Goal: Task Accomplishment & Management: Manage account settings

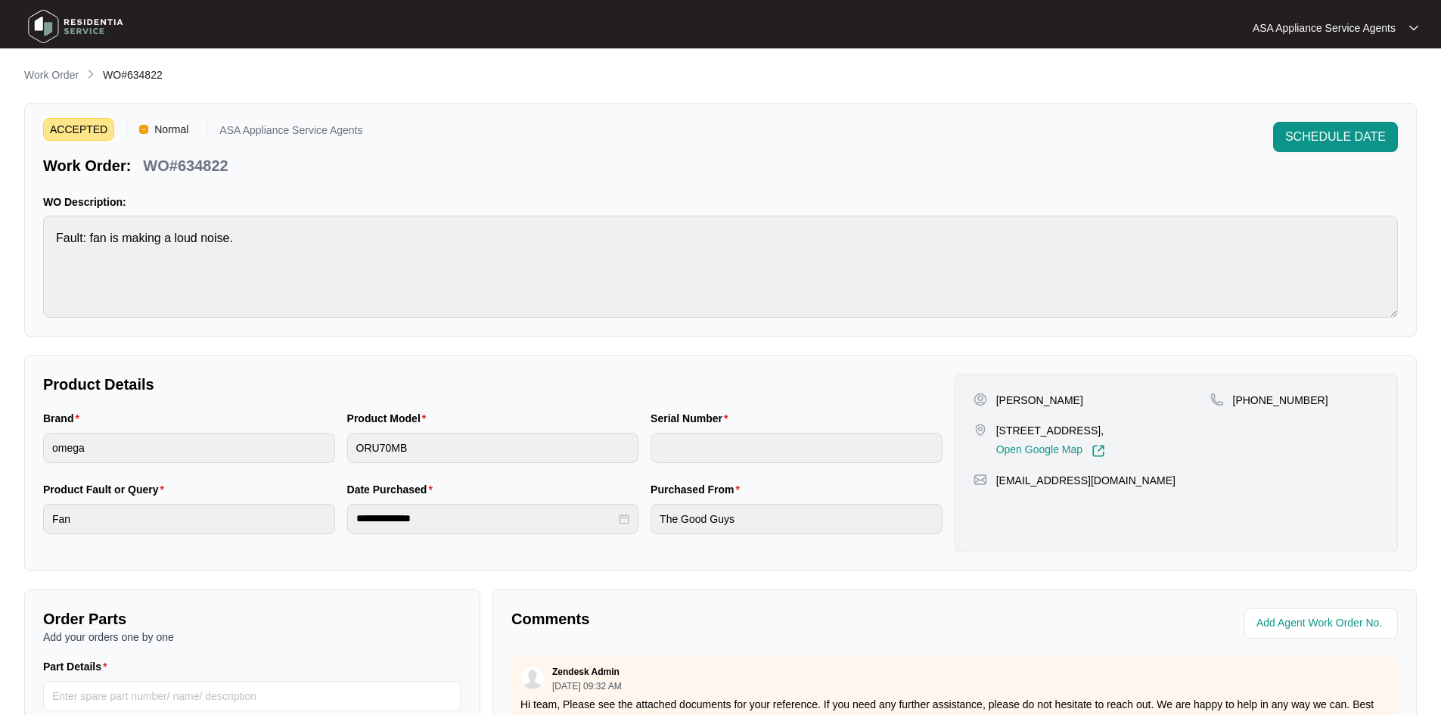
click at [57, 76] on p "Work Order" at bounding box center [51, 74] width 54 height 15
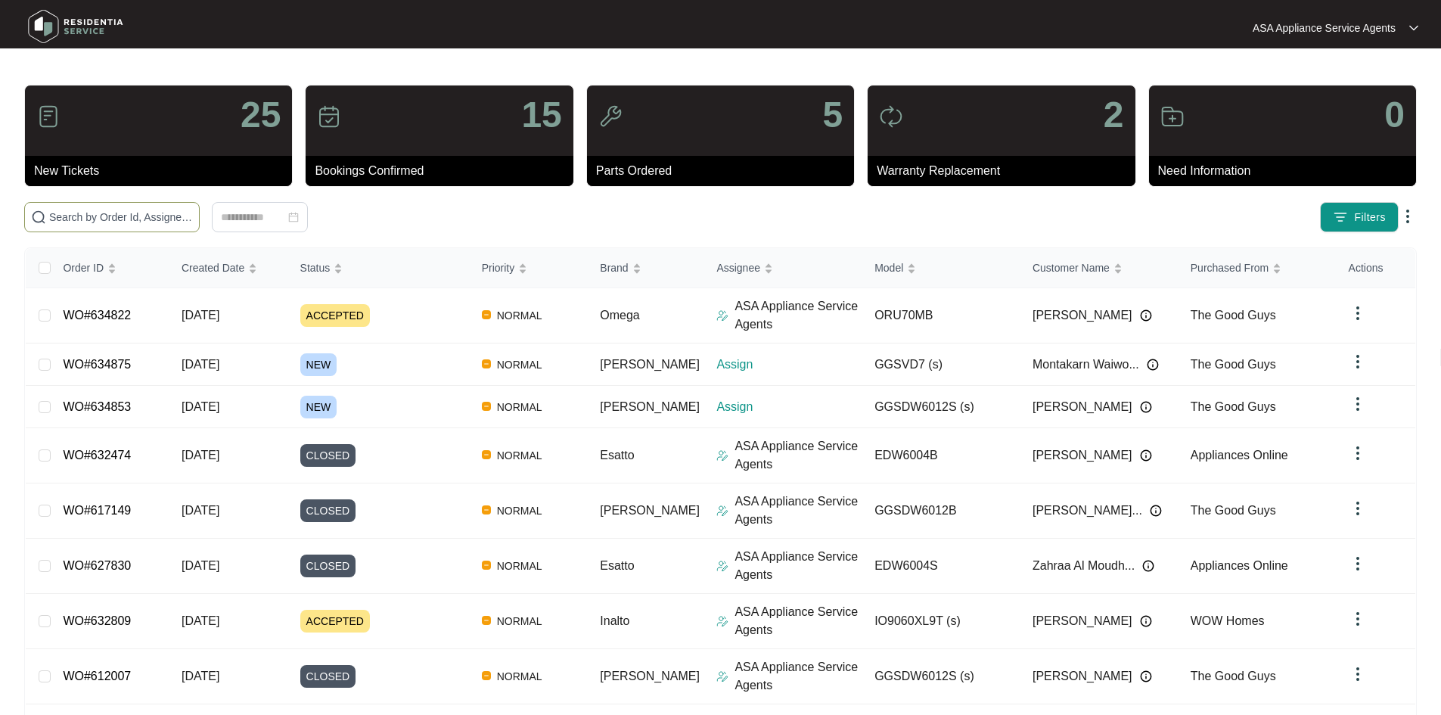
click at [152, 216] on input "text" at bounding box center [121, 217] width 144 height 17
paste input "634853"
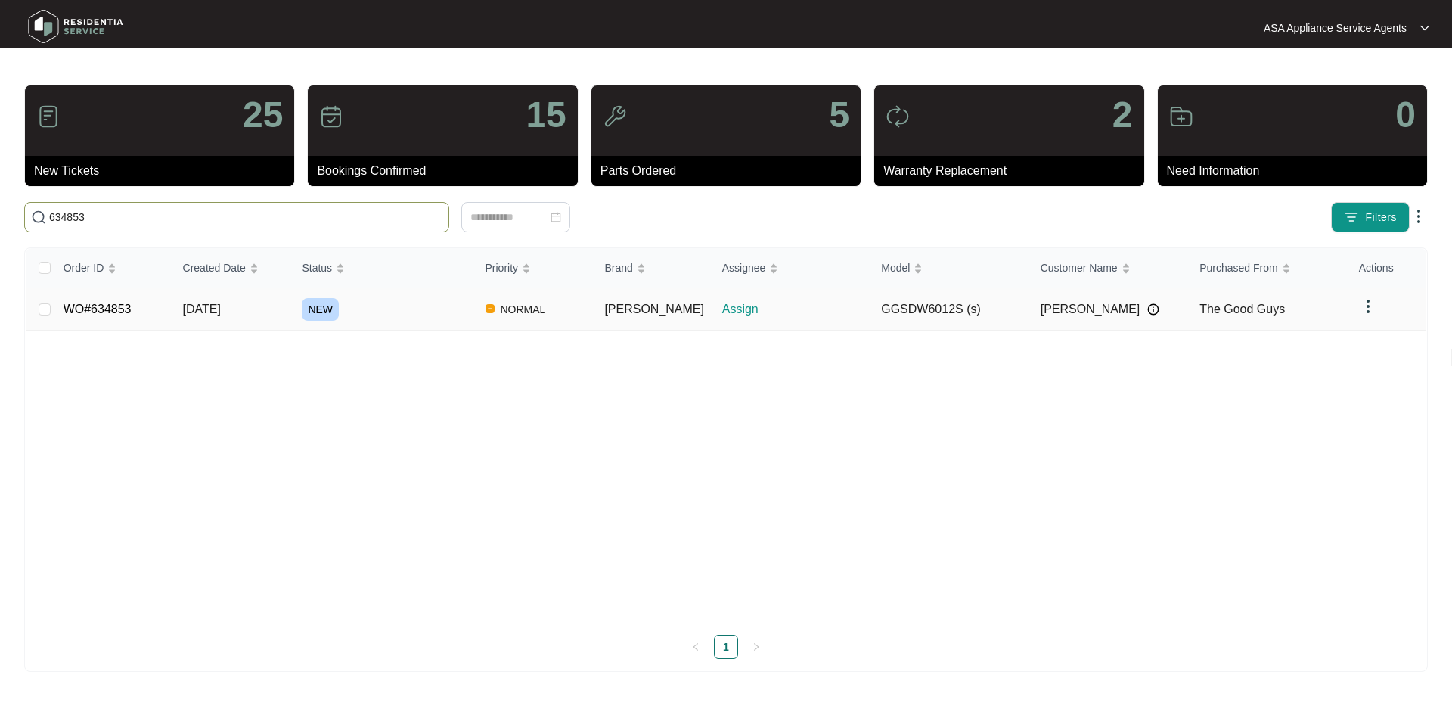
type input "634853"
click at [290, 318] on td "[DATE]" at bounding box center [230, 309] width 119 height 42
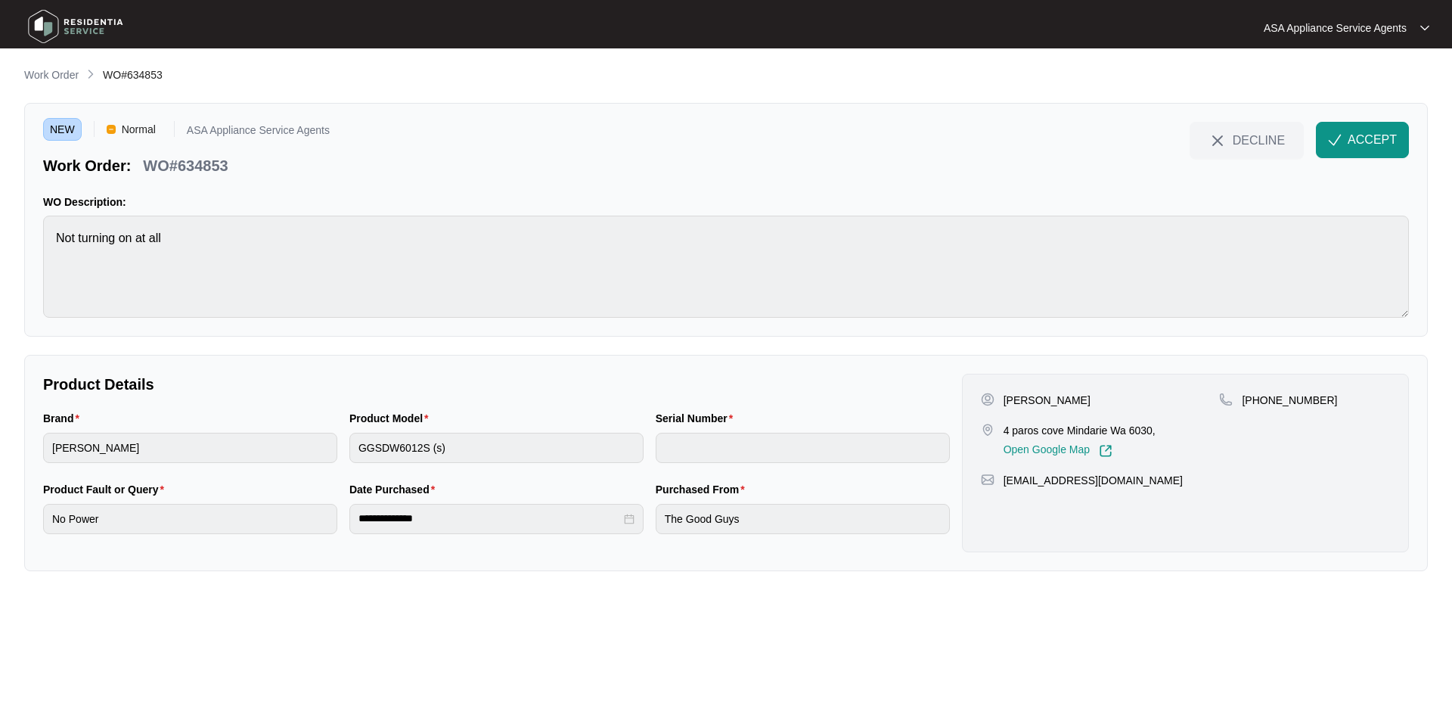
click at [1063, 394] on p "[PERSON_NAME]" at bounding box center [1047, 400] width 87 height 15
copy p "Savage"
click at [1023, 390] on div "[PERSON_NAME] 4 paros cove Mindarie Wa 6030, Open Google Map [PHONE_NUMBER] [EM…" at bounding box center [1185, 463] width 447 height 178
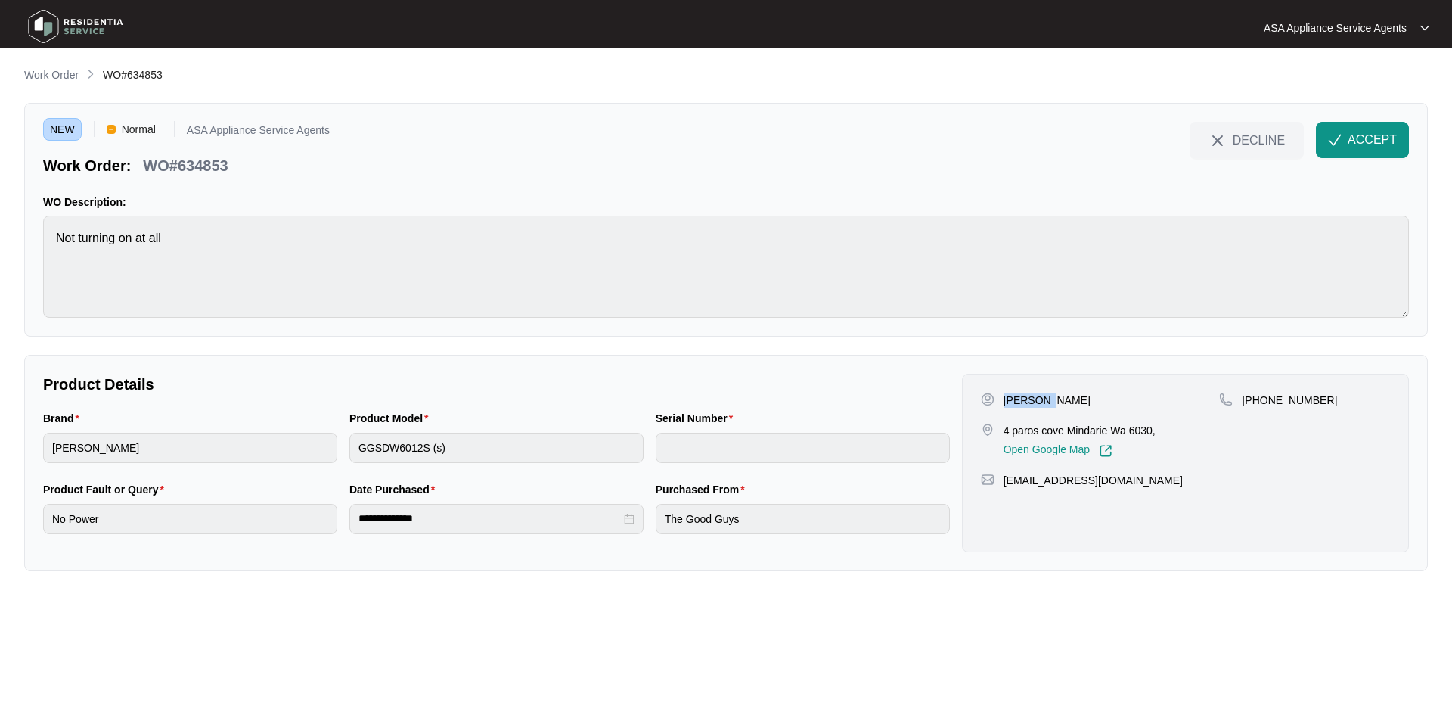
copy p "[PERSON_NAME]"
click at [1090, 430] on p "4 paros cove Mindarie Wa 6030," at bounding box center [1080, 430] width 152 height 15
copy p "Mindarie"
drag, startPoint x: 1005, startPoint y: 430, endPoint x: 1061, endPoint y: 434, distance: 56.1
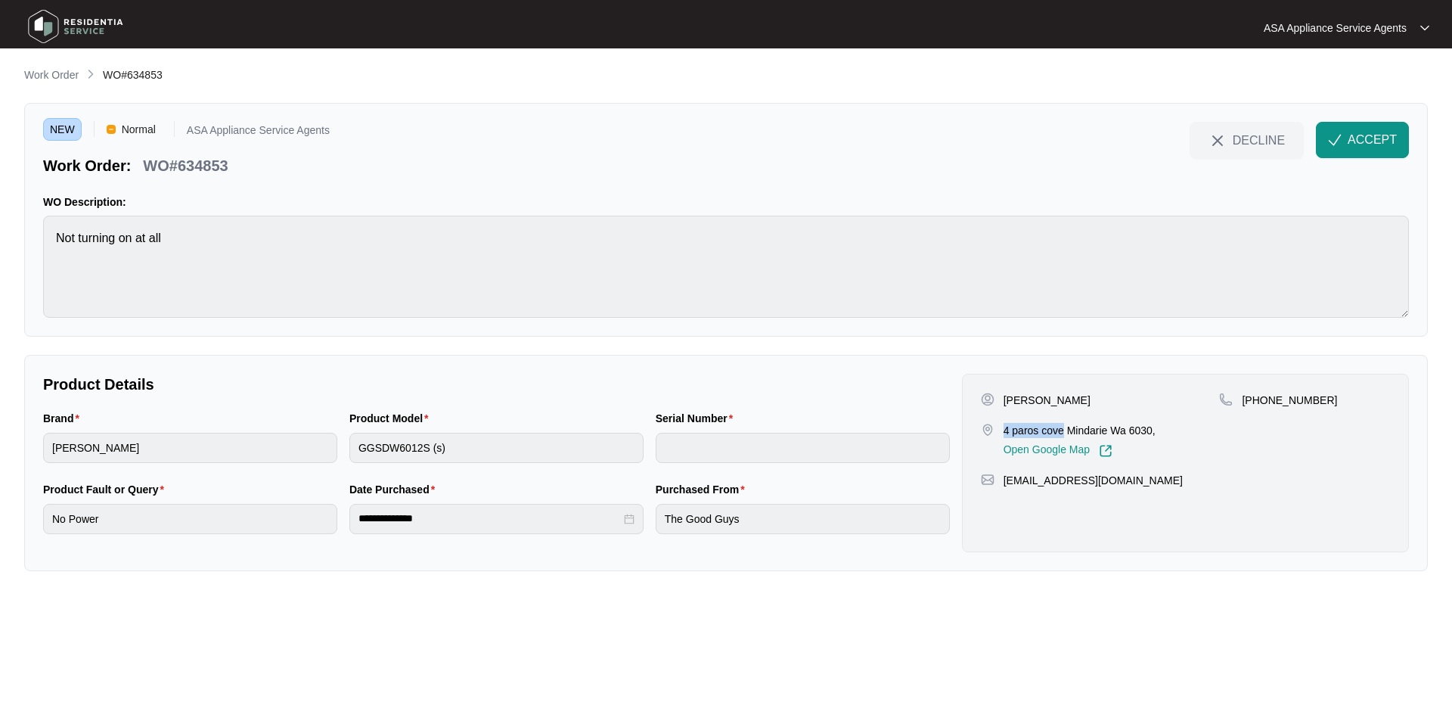
click at [1061, 434] on p "4 paros cove Mindarie Wa 6030," at bounding box center [1080, 430] width 152 height 15
copy p "4 paros cove"
drag, startPoint x: 1003, startPoint y: 484, endPoint x: 1160, endPoint y: 491, distance: 157.5
click at [1160, 491] on div "[PERSON_NAME] 4 paros cove Mindarie Wa 6030, Open Google Map [PHONE_NUMBER] [EM…" at bounding box center [1185, 463] width 447 height 178
copy p "[EMAIL_ADDRESS][DOMAIN_NAME]"
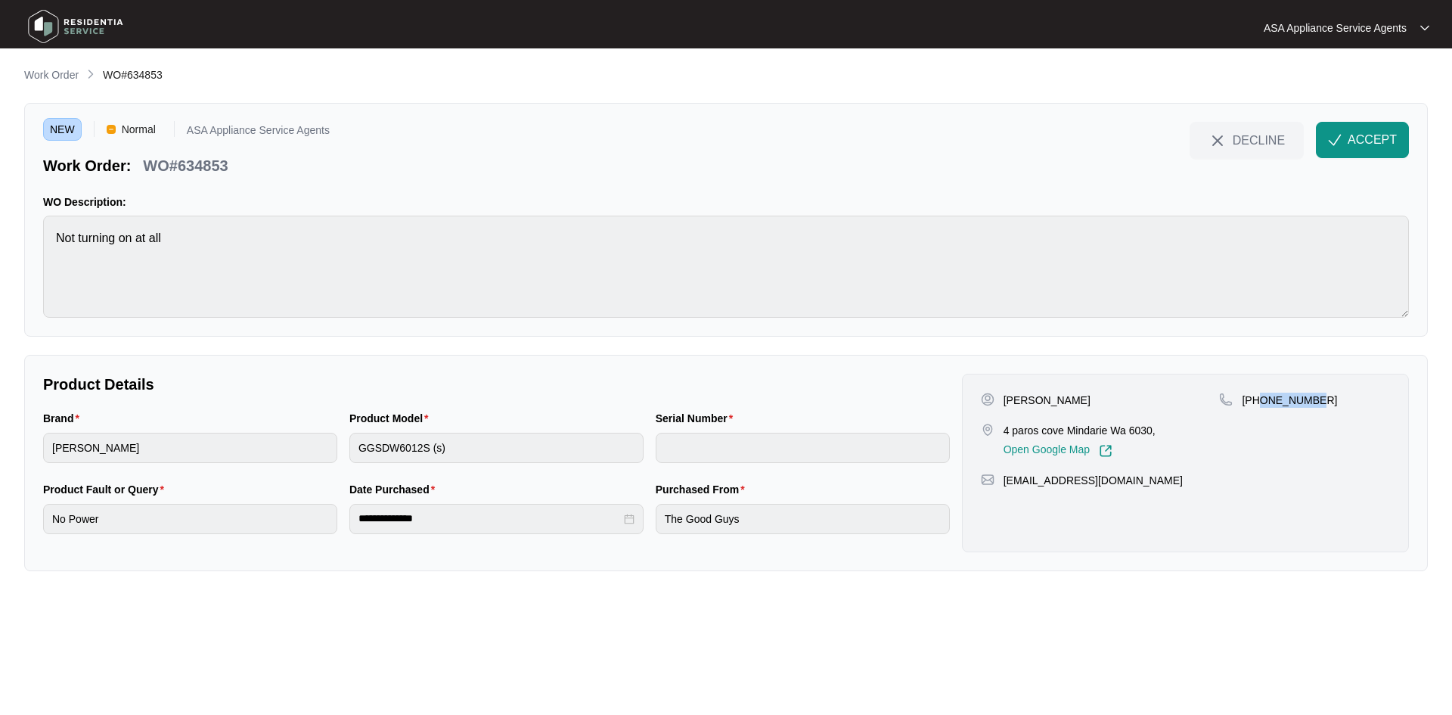
drag, startPoint x: 1258, startPoint y: 401, endPoint x: 1345, endPoint y: 404, distance: 87.8
click at [1345, 404] on div "[PHONE_NUMBER]" at bounding box center [1304, 400] width 171 height 15
copy p "415882398"
click at [331, 448] on div "Brand [PERSON_NAME] Product Model GGSDW6012S (s) Serial Number" at bounding box center [496, 445] width 919 height 71
click at [0, 215] on html "**********" at bounding box center [726, 357] width 1452 height 715
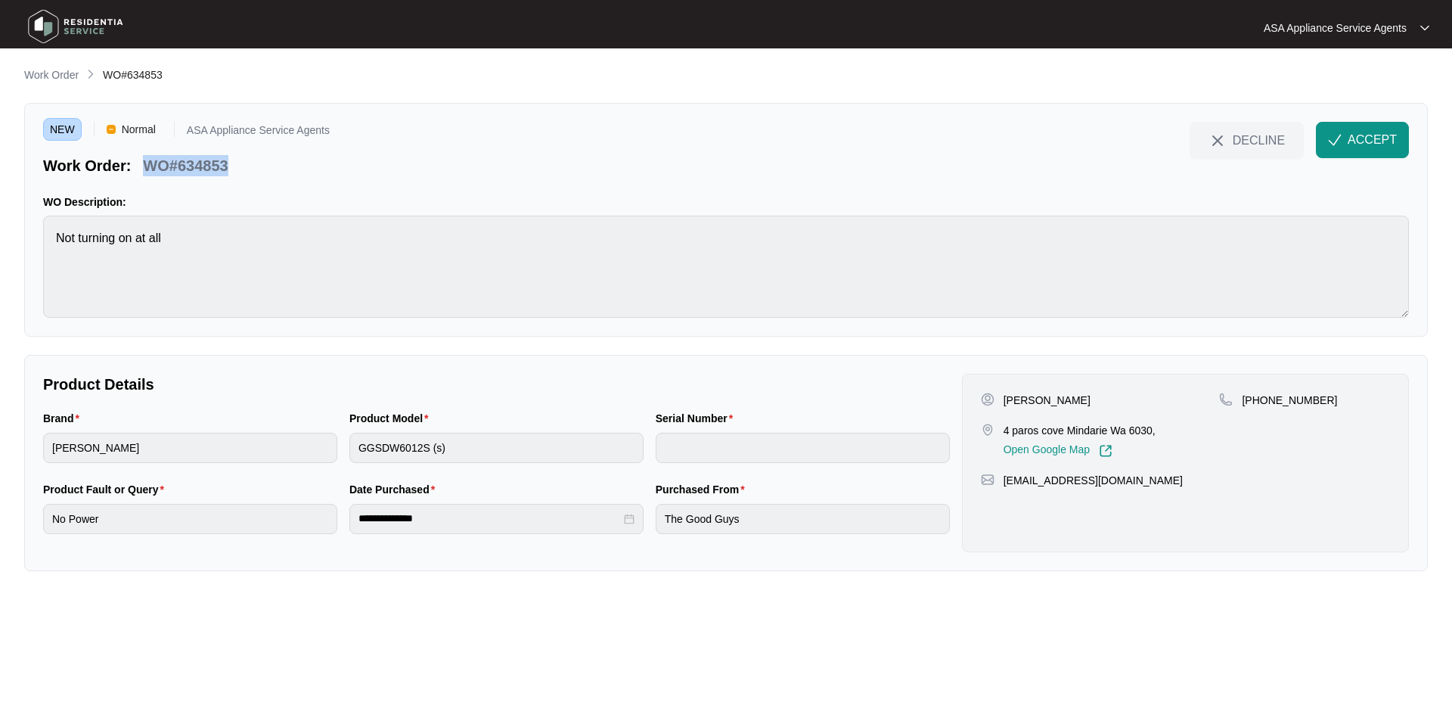
drag, startPoint x: 225, startPoint y: 167, endPoint x: 141, endPoint y: 170, distance: 84.8
click at [141, 170] on div "Work Order: WO#634853" at bounding box center [186, 163] width 287 height 26
copy p "WO#634853"
click at [1339, 148] on span "button" at bounding box center [1335, 142] width 14 height 13
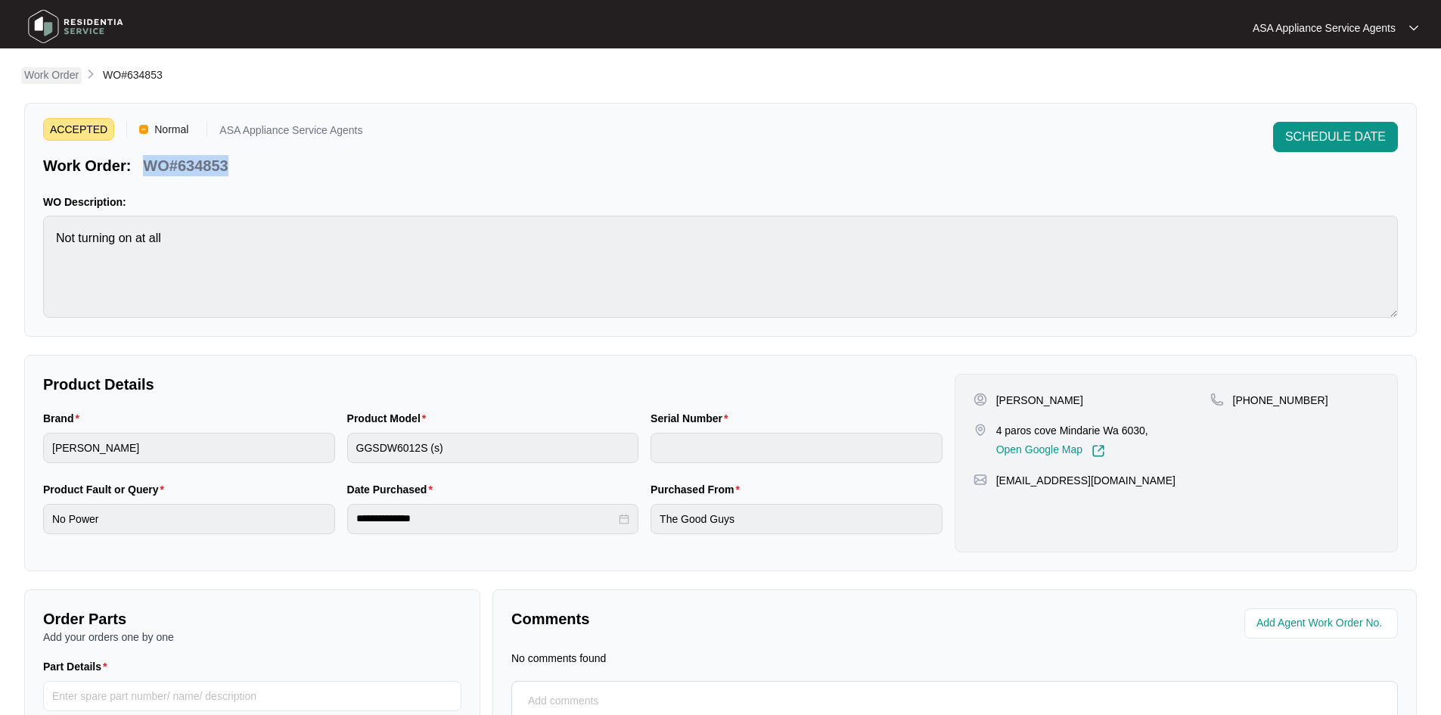
click at [59, 82] on p "Work Order" at bounding box center [51, 74] width 54 height 15
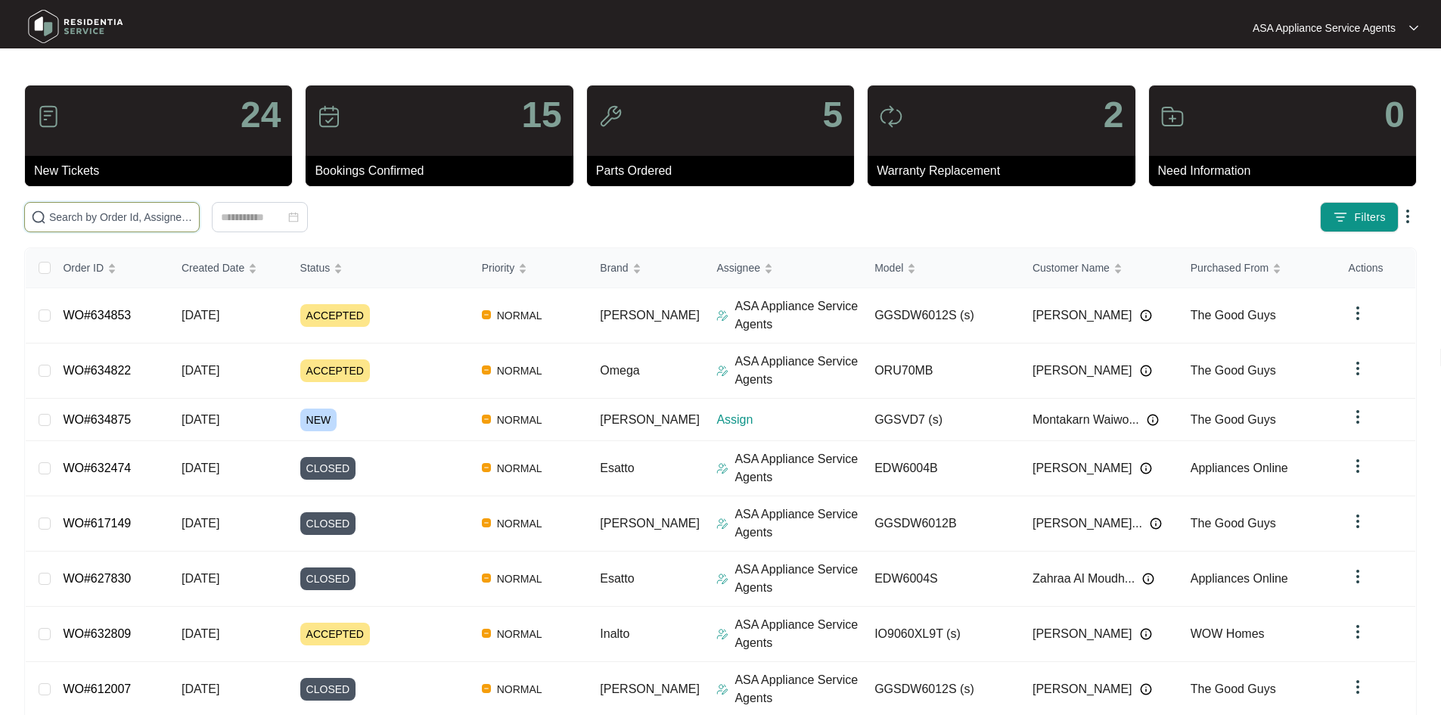
click at [193, 215] on input "text" at bounding box center [121, 217] width 144 height 17
paste input "634875"
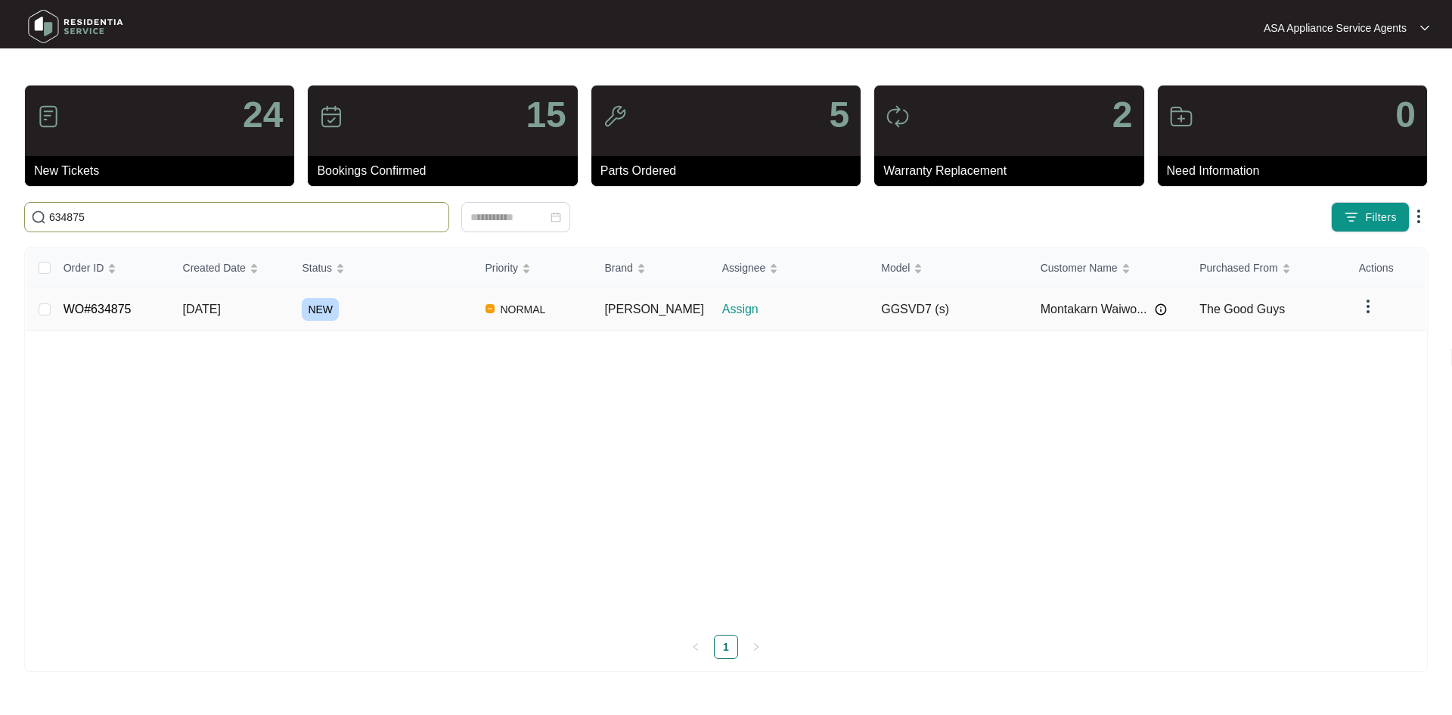
type input "634875"
click at [306, 306] on td "NEW" at bounding box center [381, 309] width 183 height 42
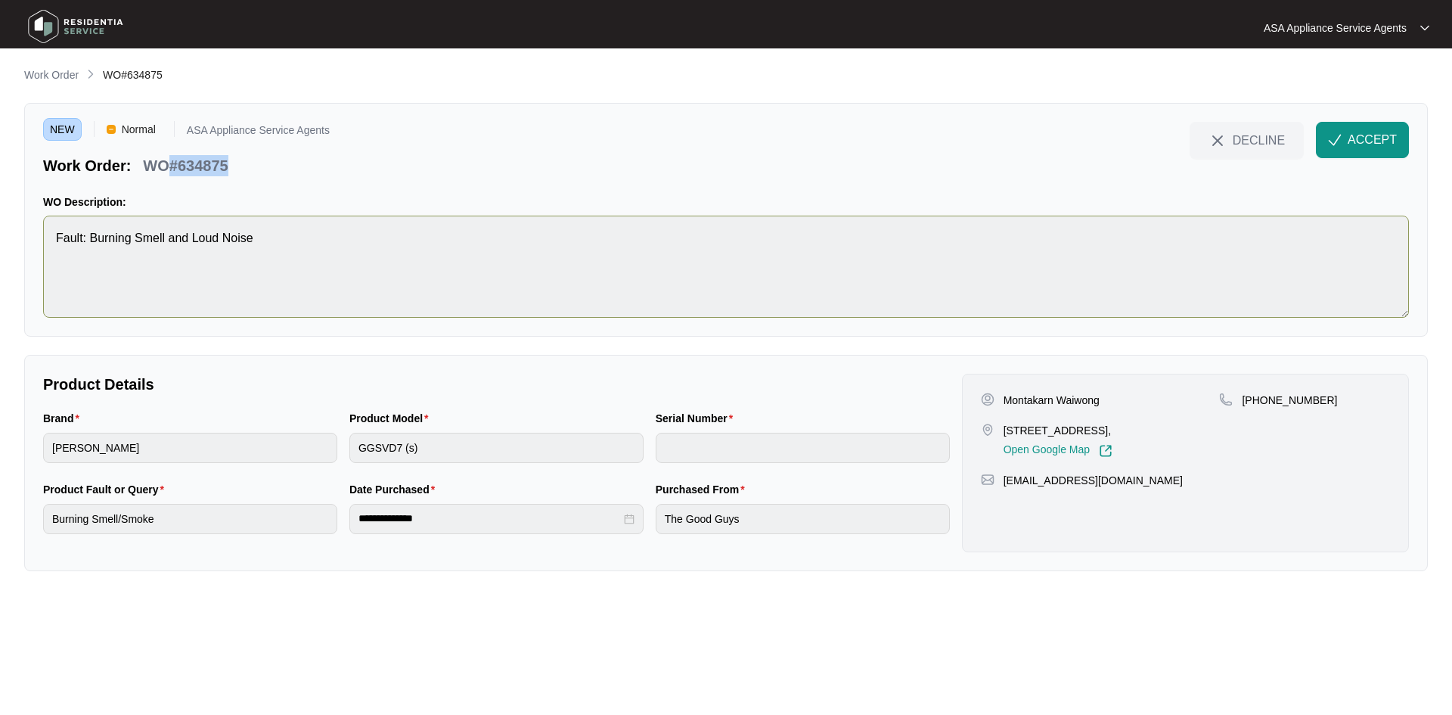
drag, startPoint x: 244, startPoint y: 164, endPoint x: 489, endPoint y: 231, distance: 254.1
click at [168, 166] on div "Work Order: WO#634875" at bounding box center [186, 163] width 287 height 26
click at [1080, 404] on p "Montakarn Waiwong" at bounding box center [1052, 400] width 96 height 15
copy p "Waiwong"
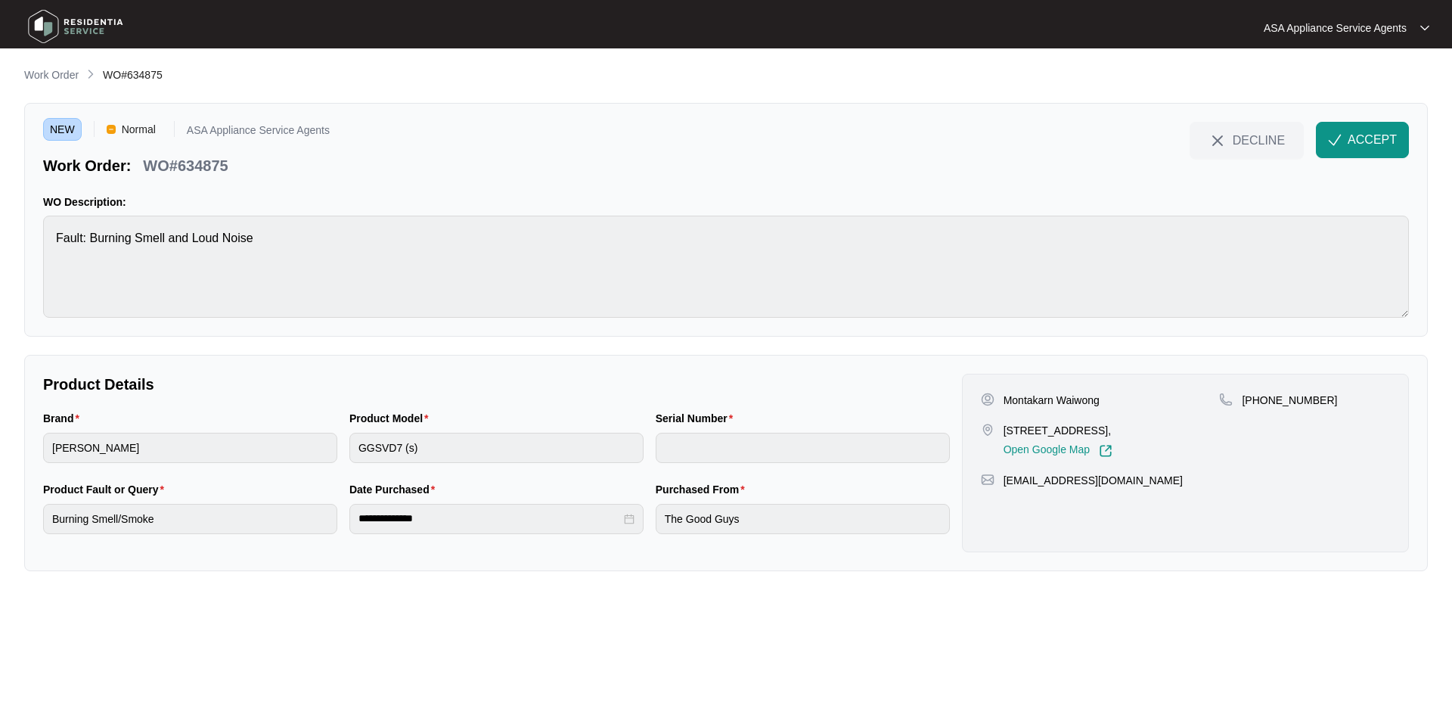
click at [1026, 394] on p "Montakarn Waiwong" at bounding box center [1052, 400] width 96 height 15
copy p "Montakarn"
drag, startPoint x: 1000, startPoint y: 430, endPoint x: 1064, endPoint y: 432, distance: 64.3
click at [1064, 432] on div "[STREET_ADDRESS], Open Google Map" at bounding box center [1100, 440] width 239 height 35
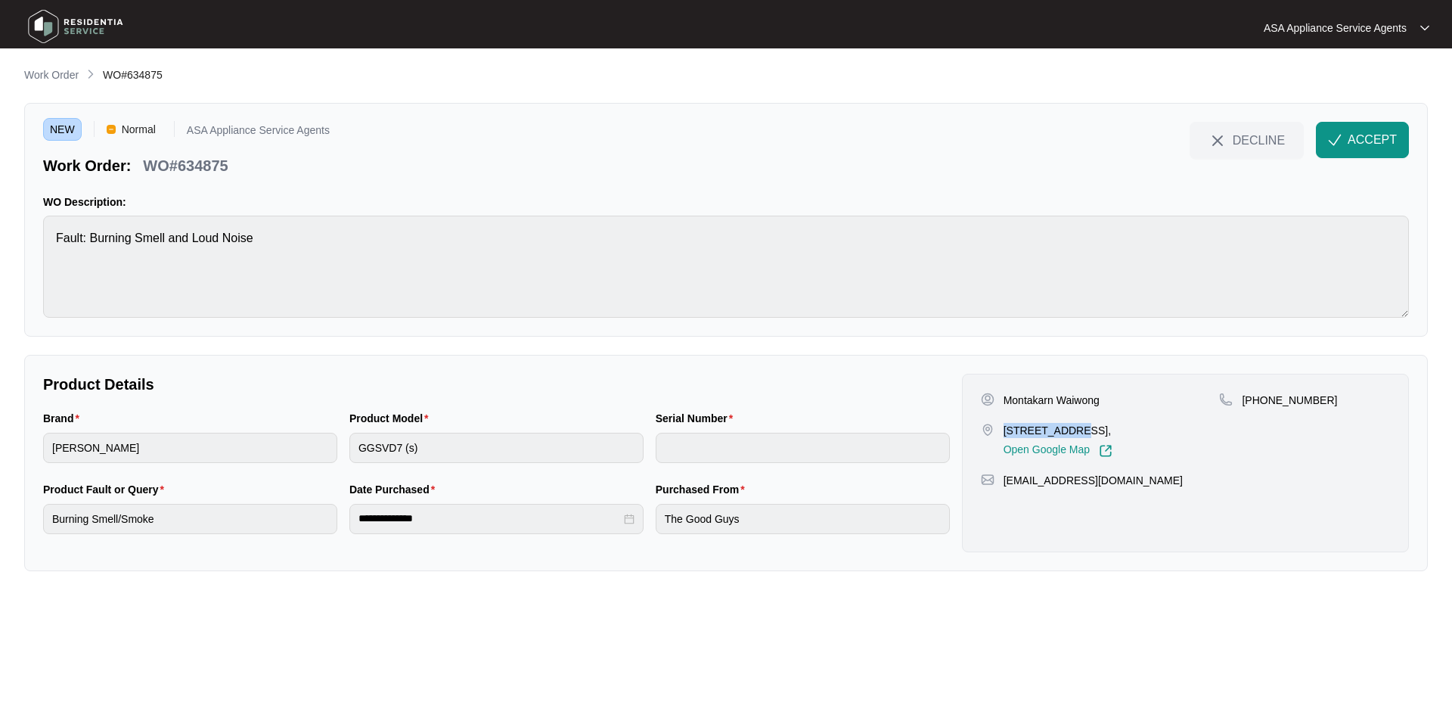
copy p "[STREET_ADDRESS]"
click at [1113, 426] on p "[STREET_ADDRESS]," at bounding box center [1058, 430] width 109 height 15
drag, startPoint x: 1263, startPoint y: 404, endPoint x: 1353, endPoint y: 417, distance: 90.9
click at [1353, 417] on div "[PHONE_NUMBER]" at bounding box center [1304, 425] width 171 height 65
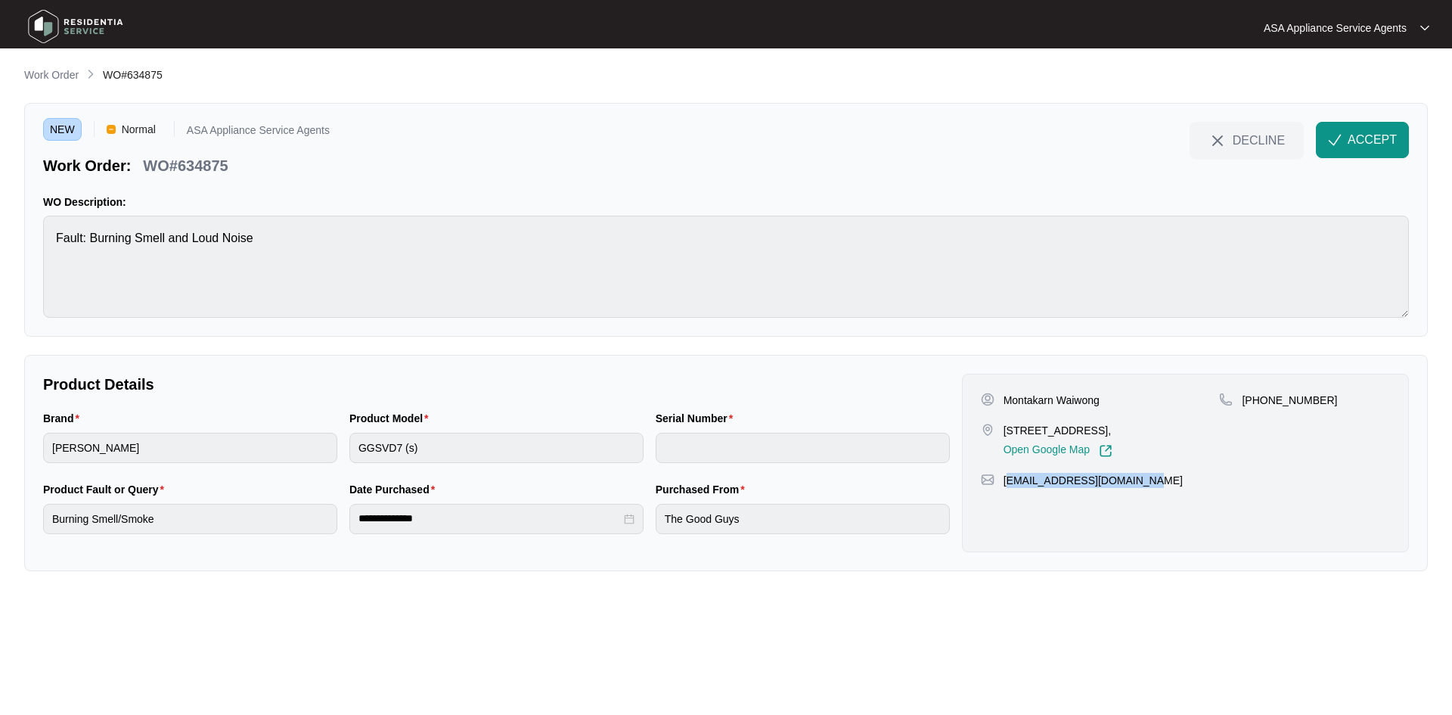
drag, startPoint x: 1152, startPoint y: 480, endPoint x: 1007, endPoint y: 483, distance: 145.2
click at [1007, 483] on div "[EMAIL_ADDRESS][DOMAIN_NAME]" at bounding box center [1185, 480] width 409 height 15
click at [1158, 471] on div "Montakarn Waiwong [STREET_ADDRESS], Open Google Map [PHONE_NUMBER] [EMAIL_ADDRE…" at bounding box center [1185, 463] width 447 height 178
drag, startPoint x: 1154, startPoint y: 479, endPoint x: 1004, endPoint y: 487, distance: 149.9
click at [1004, 487] on div "[EMAIL_ADDRESS][DOMAIN_NAME]" at bounding box center [1185, 480] width 409 height 15
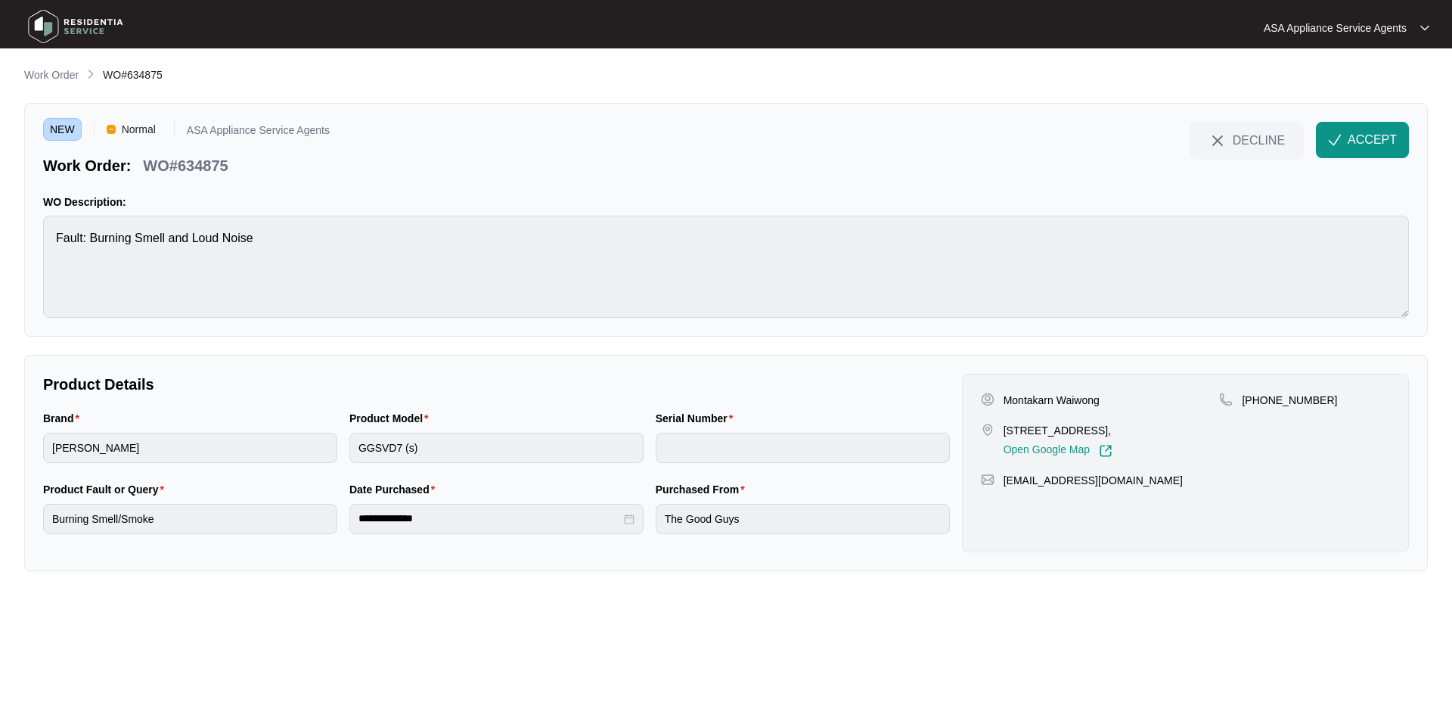
click at [20, 247] on main "**********" at bounding box center [726, 357] width 1452 height 715
click at [299, 462] on div "Brand [PERSON_NAME] Product Model GGSVD7 (s) Serial Number" at bounding box center [496, 445] width 919 height 71
click at [1341, 142] on img "button" at bounding box center [1335, 140] width 14 height 14
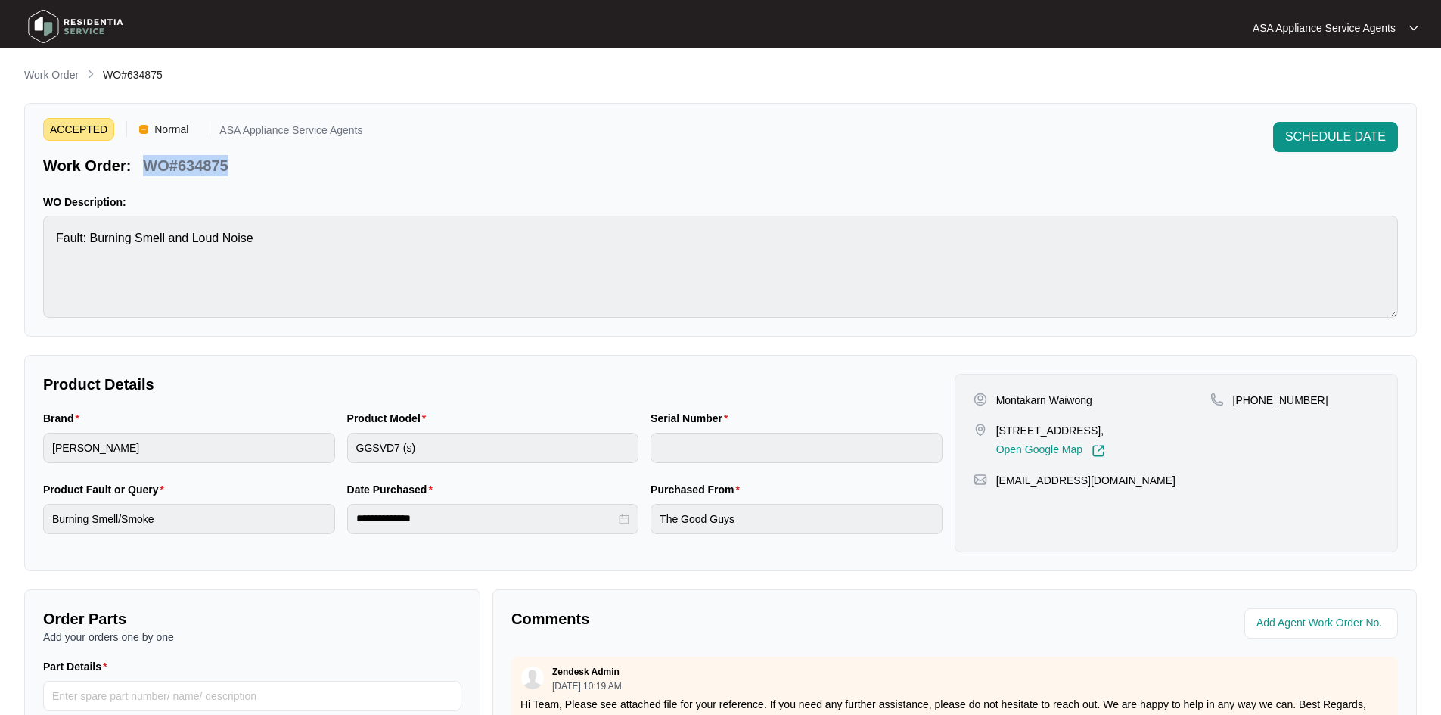
drag, startPoint x: 232, startPoint y: 161, endPoint x: 148, endPoint y: 166, distance: 84.1
click at [148, 166] on div "WO#634875" at bounding box center [185, 163] width 97 height 26
click at [52, 80] on p "Work Order" at bounding box center [51, 74] width 54 height 15
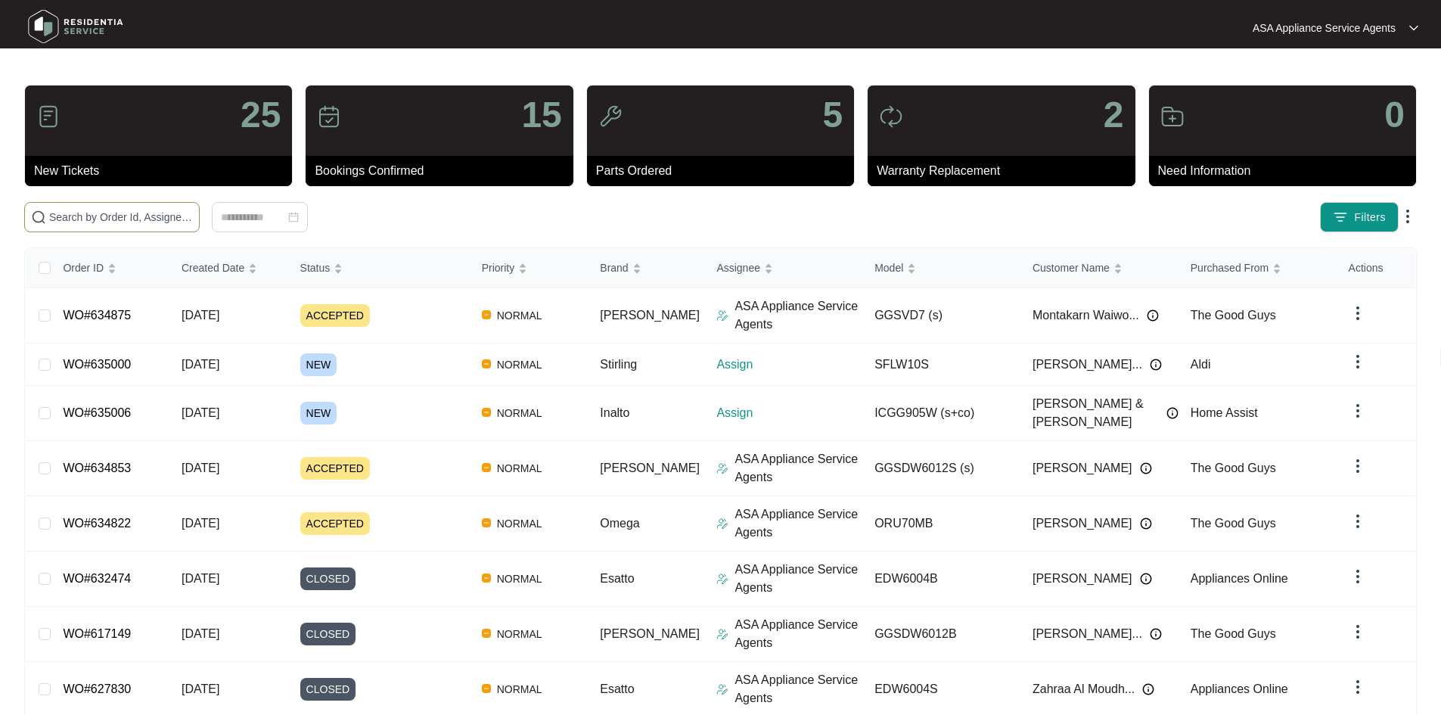
click at [175, 224] on input "text" at bounding box center [121, 217] width 144 height 17
paste input "635000"
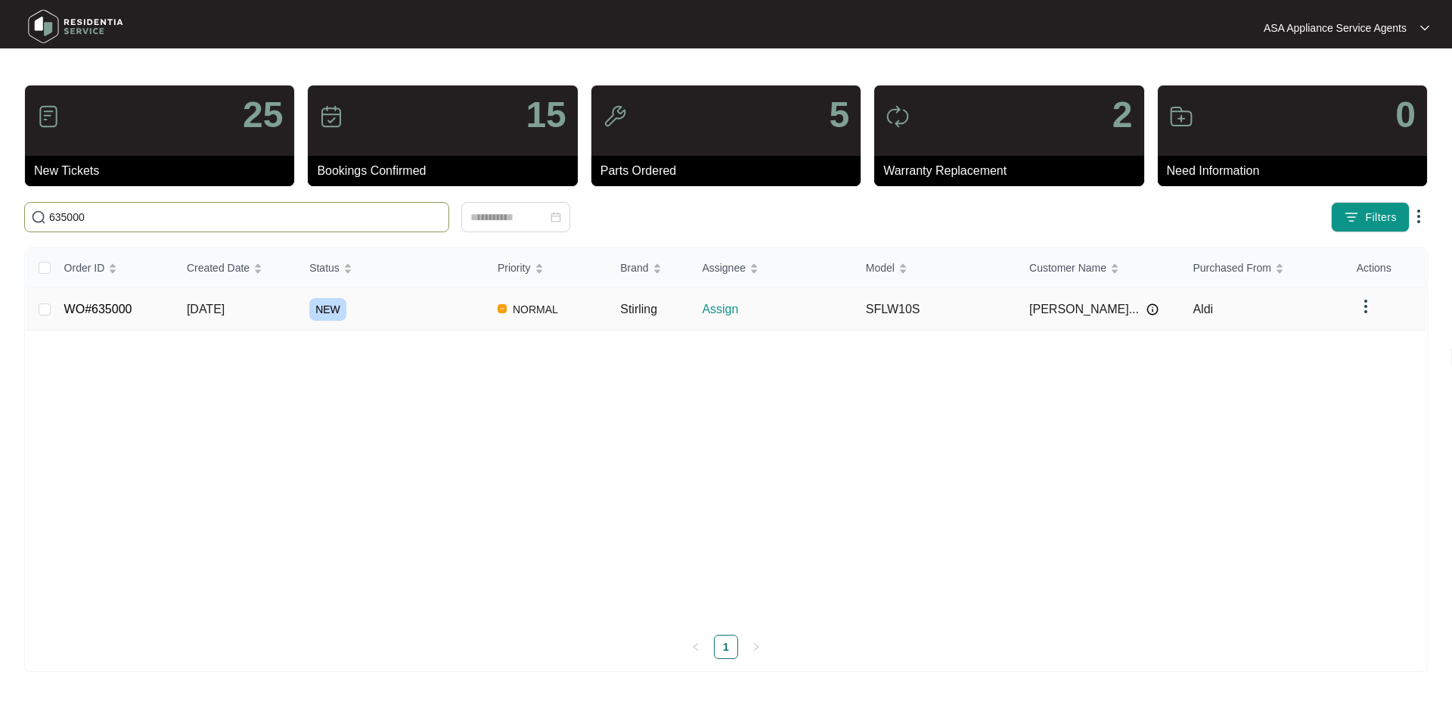
type input "635000"
click at [205, 319] on td "[DATE]" at bounding box center [236, 309] width 123 height 42
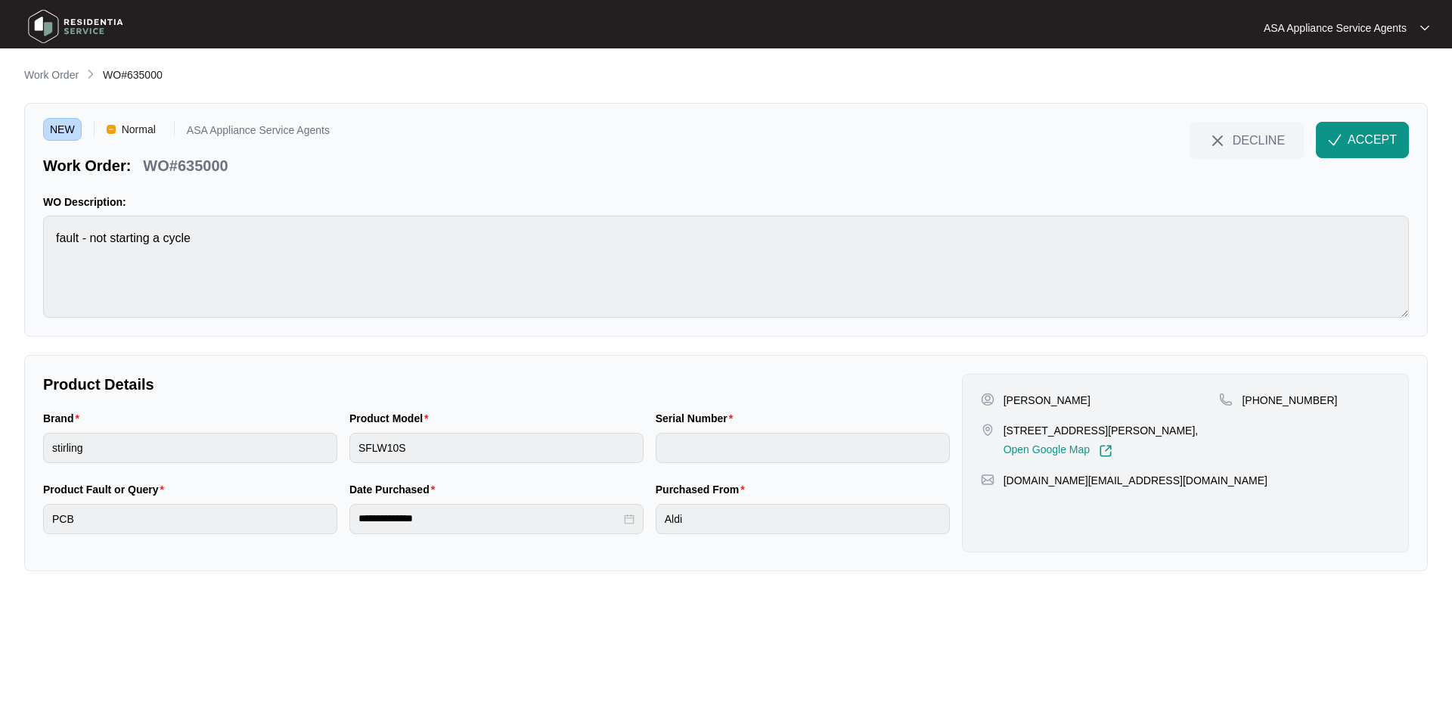
click at [1050, 400] on p "[PERSON_NAME]" at bounding box center [1047, 400] width 87 height 15
click at [1012, 397] on p "[PERSON_NAME]" at bounding box center [1047, 400] width 87 height 15
drag, startPoint x: 999, startPoint y: 433, endPoint x: 1088, endPoint y: 432, distance: 89.3
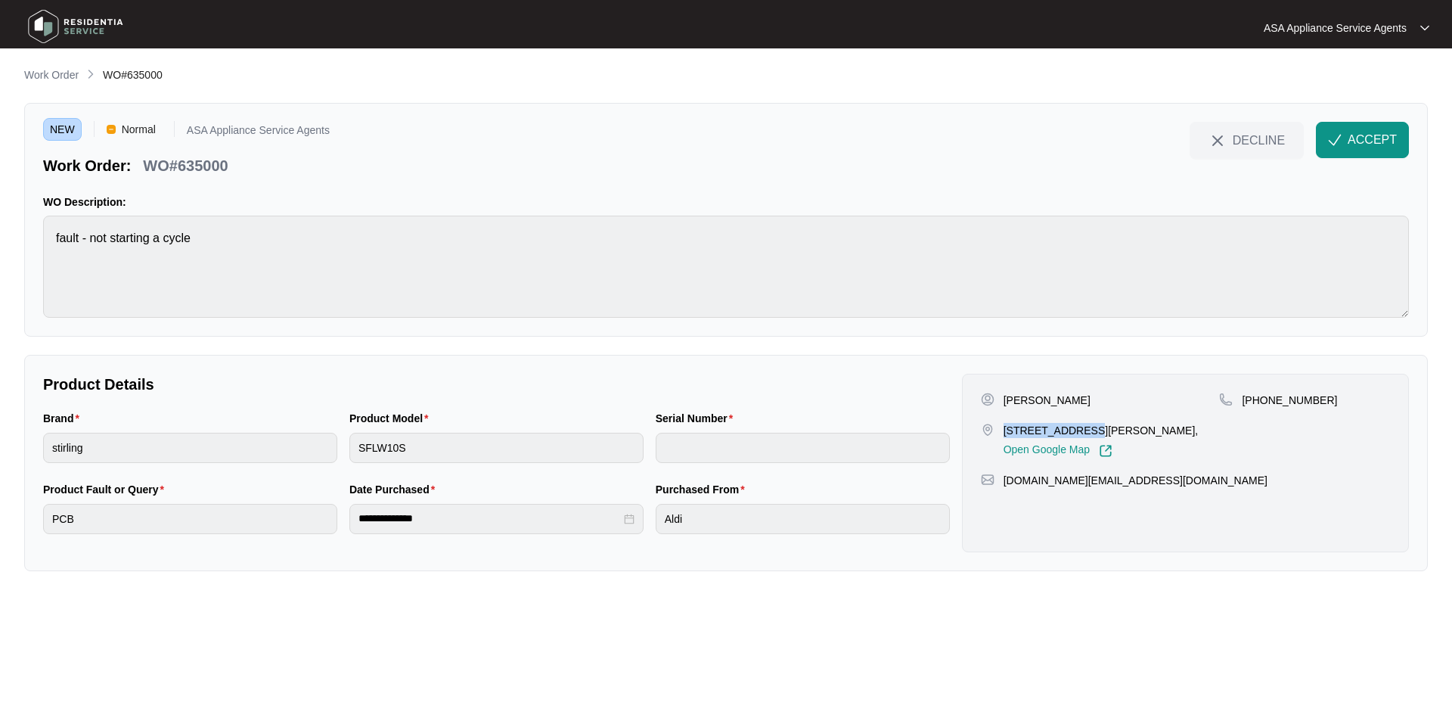
click at [1088, 432] on div "[STREET_ADDRESS][PERSON_NAME], Open Google Map" at bounding box center [1100, 440] width 239 height 35
drag, startPoint x: 1260, startPoint y: 397, endPoint x: 1355, endPoint y: 404, distance: 95.5
click at [1355, 404] on div "[PHONE_NUMBER]" at bounding box center [1304, 400] width 171 height 15
drag, startPoint x: 1119, startPoint y: 484, endPoint x: 1003, endPoint y: 483, distance: 115.7
click at [1003, 483] on div "[DOMAIN_NAME][EMAIL_ADDRESS][DOMAIN_NAME]" at bounding box center [1185, 480] width 409 height 15
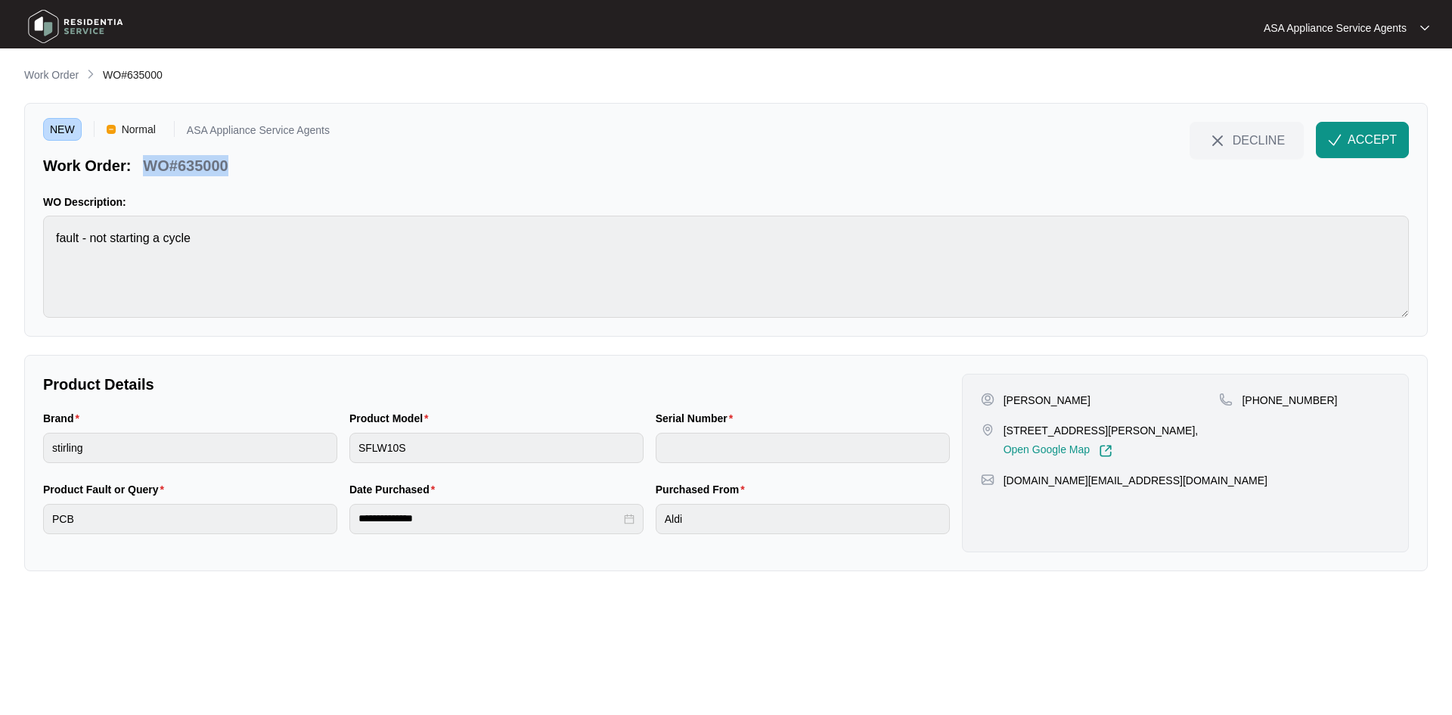
drag, startPoint x: 235, startPoint y: 163, endPoint x: 146, endPoint y: 162, distance: 89.2
click at [146, 162] on div "Work Order: WO#635000" at bounding box center [186, 163] width 287 height 26
click at [1354, 143] on span "ACCEPT" at bounding box center [1372, 140] width 49 height 18
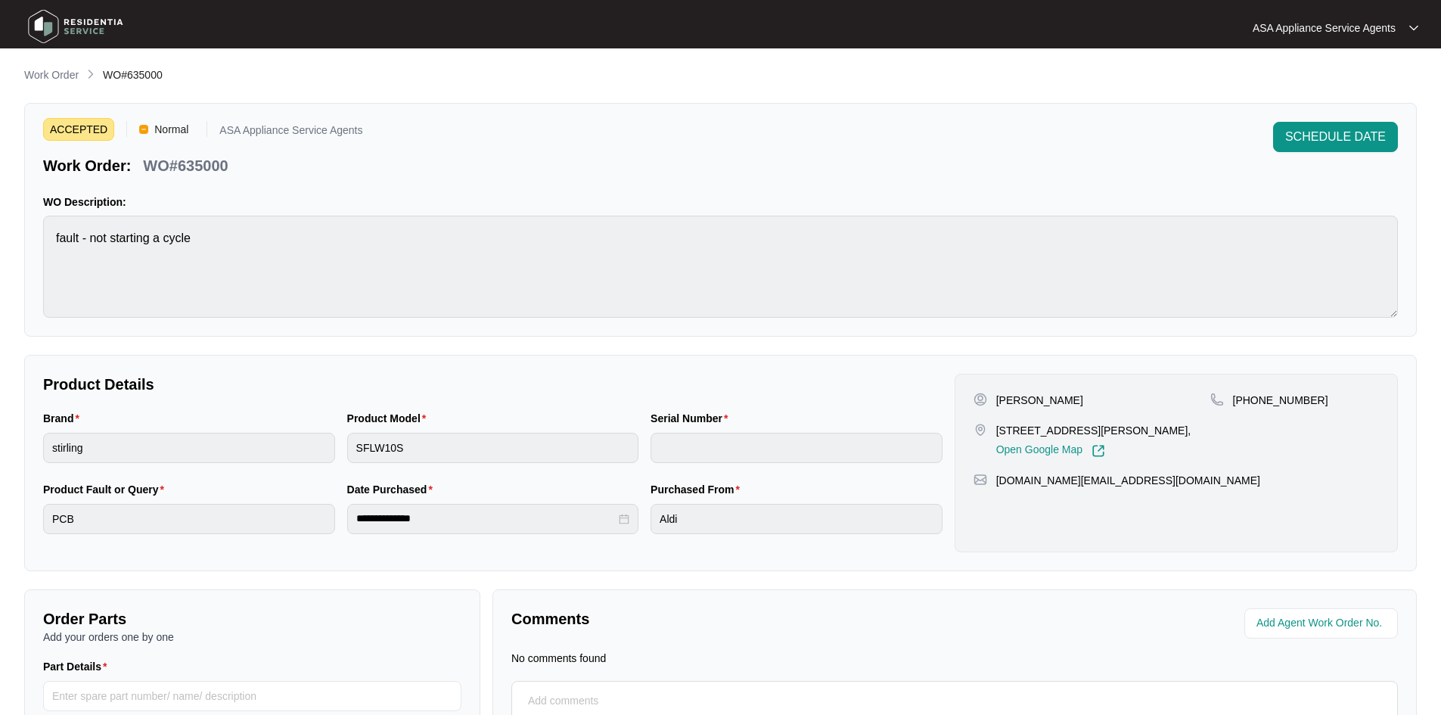
drag, startPoint x: 79, startPoint y: 93, endPoint x: 124, endPoint y: 83, distance: 46.4
click at [79, 93] on div "**********" at bounding box center [720, 452] width 1392 height 770
click at [54, 71] on p "Work Order" at bounding box center [51, 74] width 54 height 15
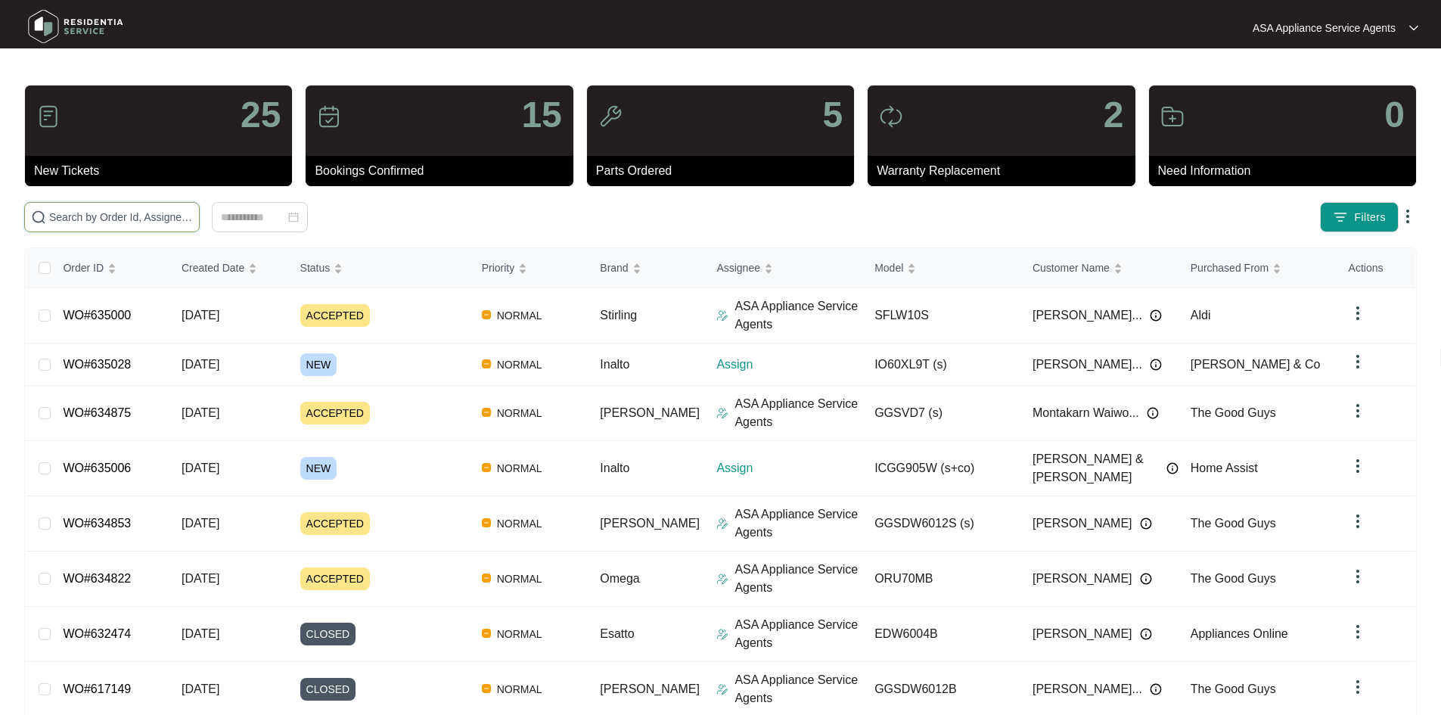
click at [135, 209] on input "text" at bounding box center [121, 217] width 144 height 17
paste input "635006"
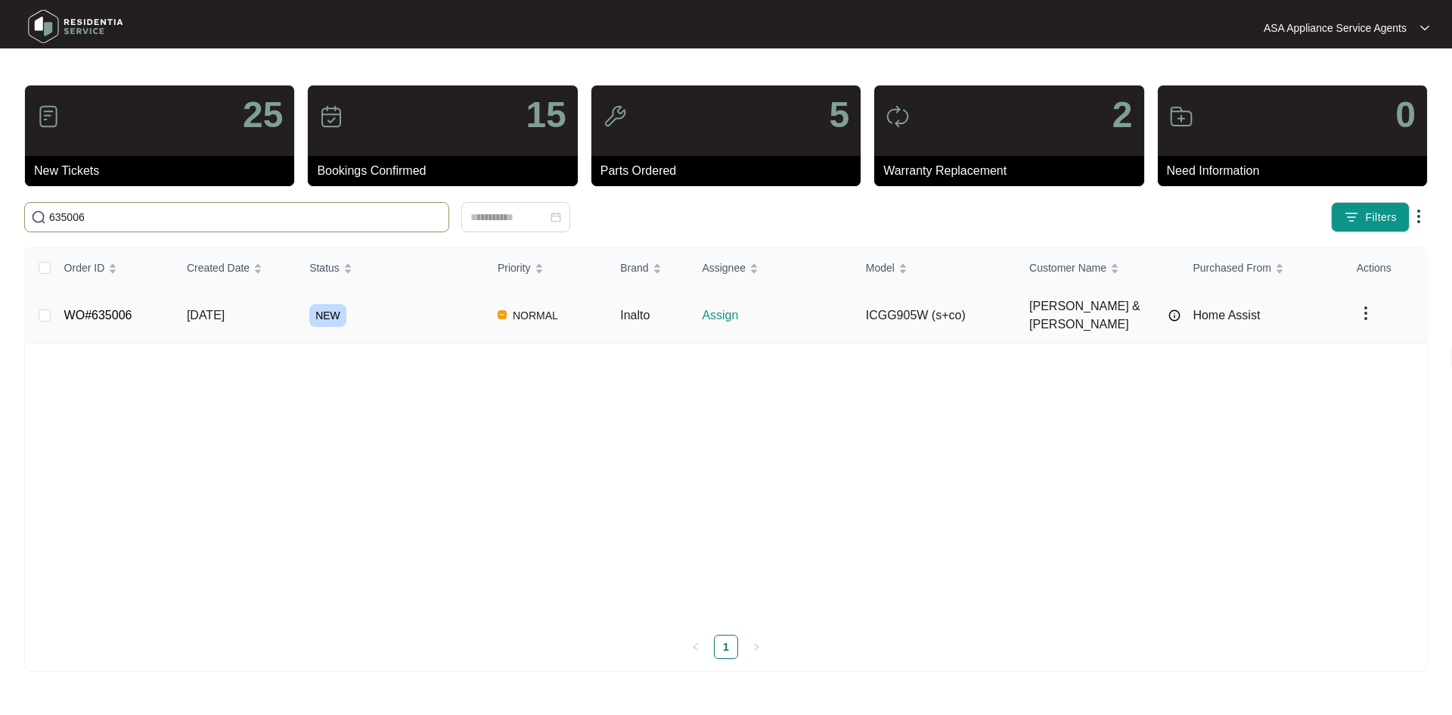
type input "635006"
click at [225, 309] on span "[DATE]" at bounding box center [206, 315] width 38 height 13
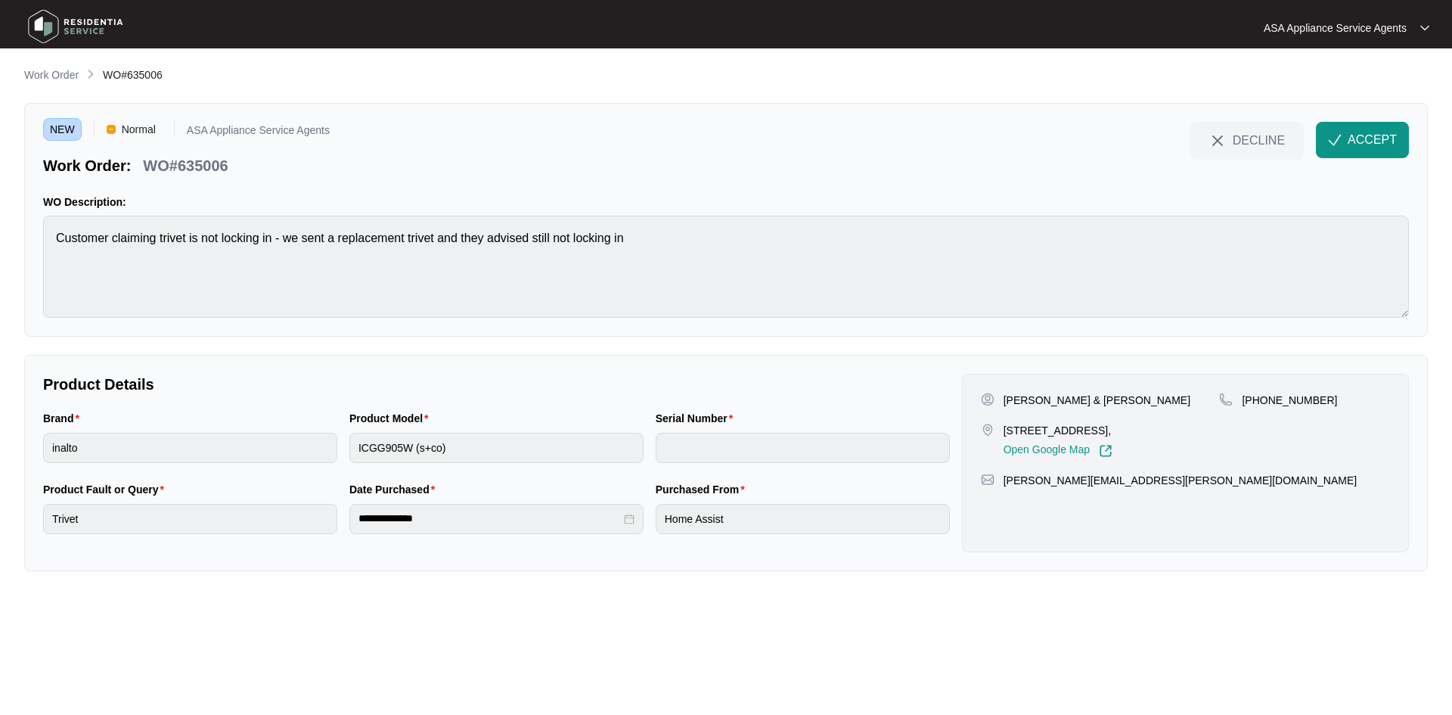
click at [1105, 399] on p "[PERSON_NAME] & [PERSON_NAME]" at bounding box center [1097, 400] width 187 height 15
click at [1058, 397] on p "[PERSON_NAME] & [PERSON_NAME]" at bounding box center [1097, 400] width 187 height 15
drag, startPoint x: 1002, startPoint y: 402, endPoint x: 1061, endPoint y: 405, distance: 59.1
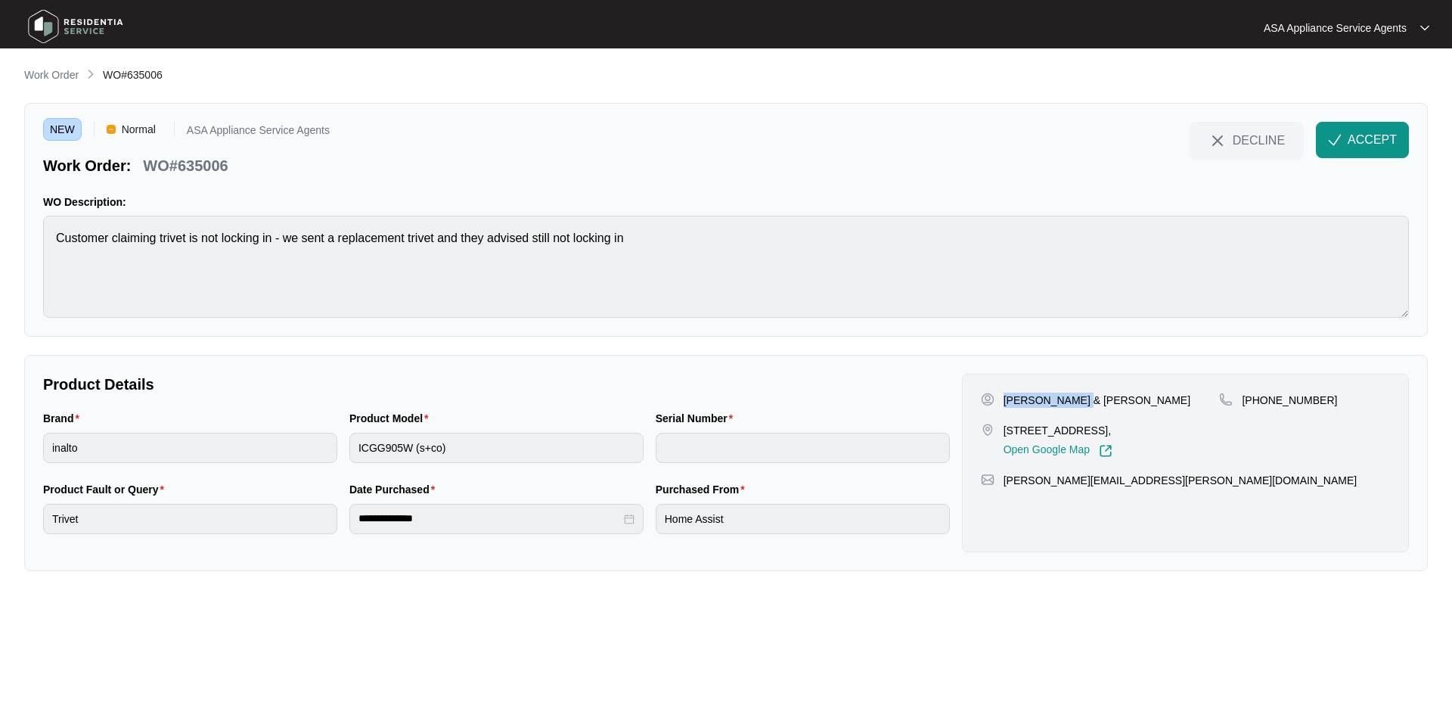
click at [1075, 405] on div "[PERSON_NAME] & [PERSON_NAME]" at bounding box center [1100, 400] width 239 height 15
drag, startPoint x: 1001, startPoint y: 432, endPoint x: 1113, endPoint y: 434, distance: 112.7
click at [1113, 434] on div "[STREET_ADDRESS], Open Google Map" at bounding box center [1100, 440] width 239 height 35
click at [1113, 433] on p "[STREET_ADDRESS]," at bounding box center [1058, 430] width 109 height 15
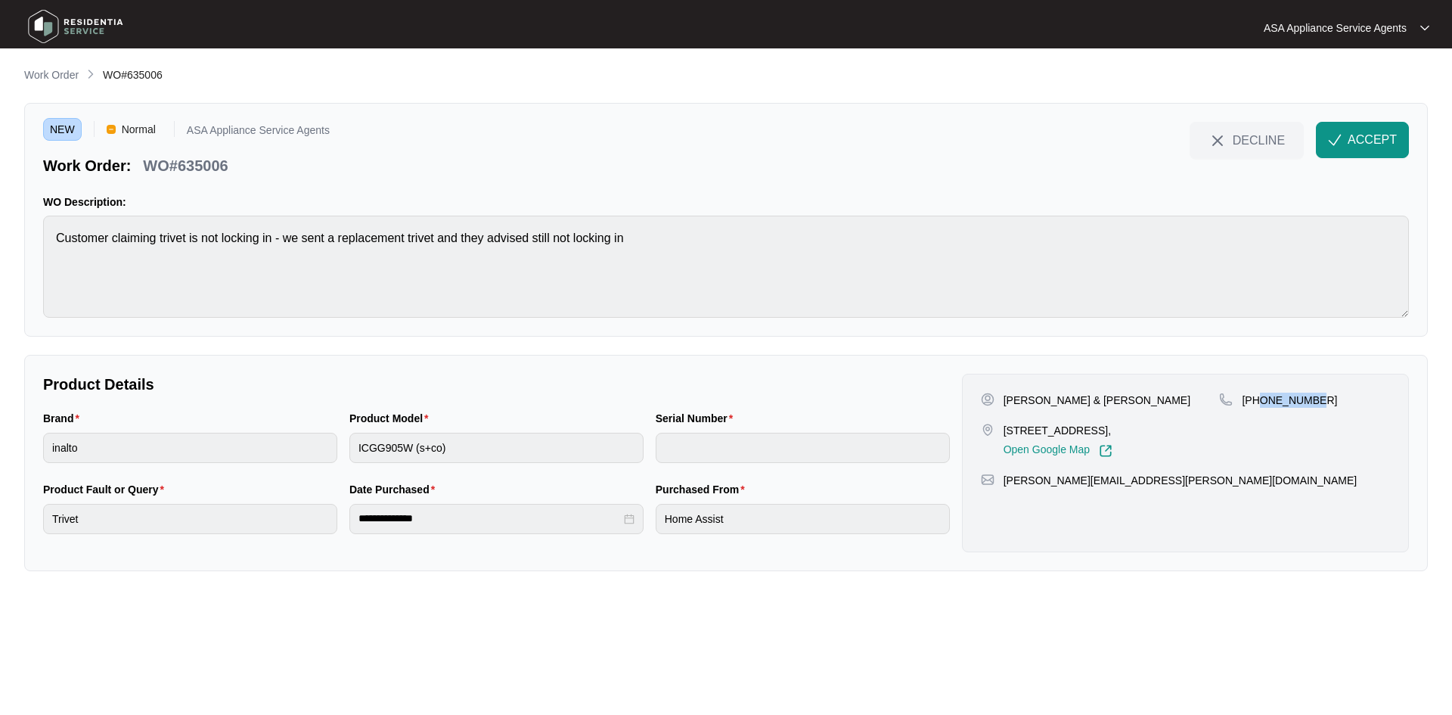
drag, startPoint x: 1260, startPoint y: 402, endPoint x: 1348, endPoint y: 403, distance: 87.7
click at [1352, 404] on div "[PHONE_NUMBER]" at bounding box center [1304, 400] width 171 height 15
drag, startPoint x: 1167, startPoint y: 479, endPoint x: 999, endPoint y: 485, distance: 168.0
click at [999, 485] on div "[PERSON_NAME][EMAIL_ADDRESS][PERSON_NAME][DOMAIN_NAME]" at bounding box center [1185, 480] width 409 height 15
drag, startPoint x: 1256, startPoint y: 404, endPoint x: 1326, endPoint y: 405, distance: 69.6
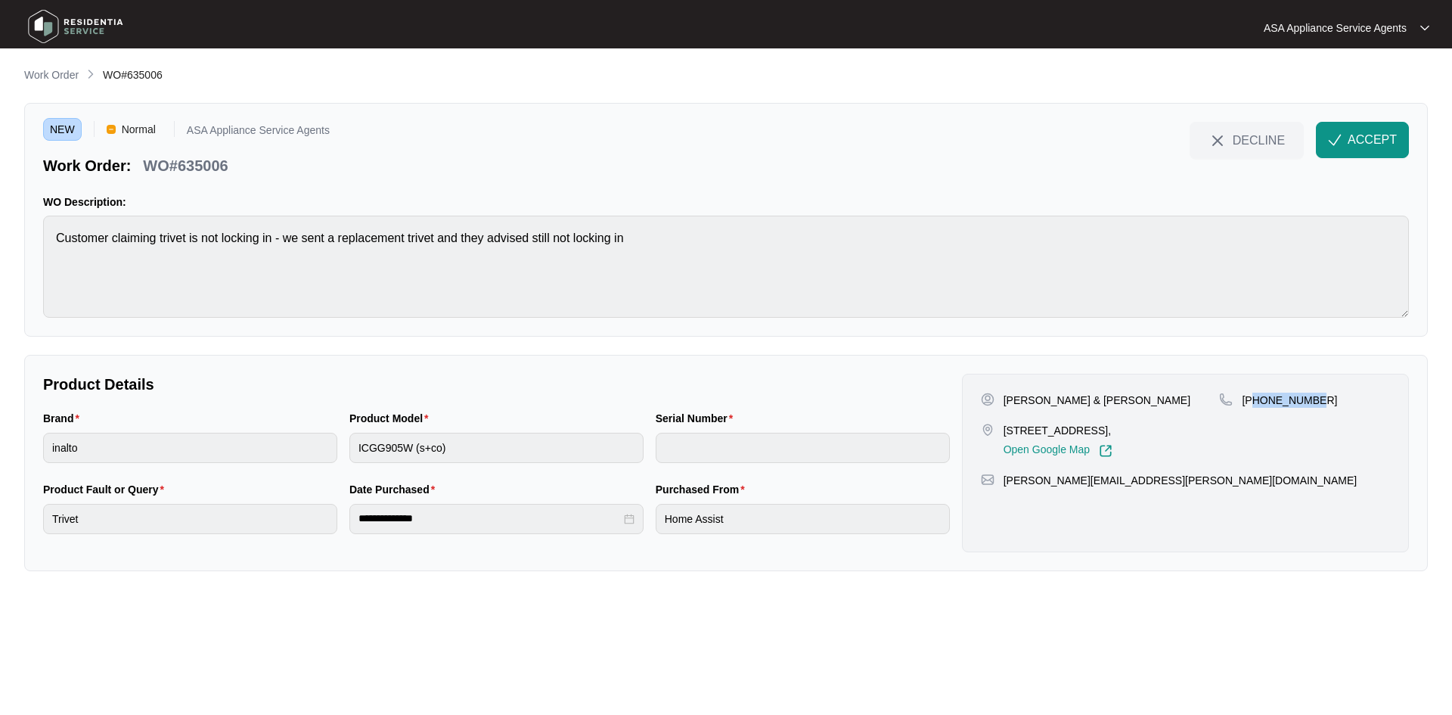
click at [1326, 405] on div "[PHONE_NUMBER]" at bounding box center [1304, 400] width 171 height 15
click at [1272, 402] on p "[PHONE_NUMBER]" at bounding box center [1289, 400] width 95 height 15
drag, startPoint x: 1258, startPoint y: 398, endPoint x: 1333, endPoint y: 402, distance: 75.0
click at [1333, 402] on div "[PHONE_NUMBER]" at bounding box center [1304, 400] width 171 height 15
click at [23, 274] on main "**********" at bounding box center [726, 357] width 1452 height 715
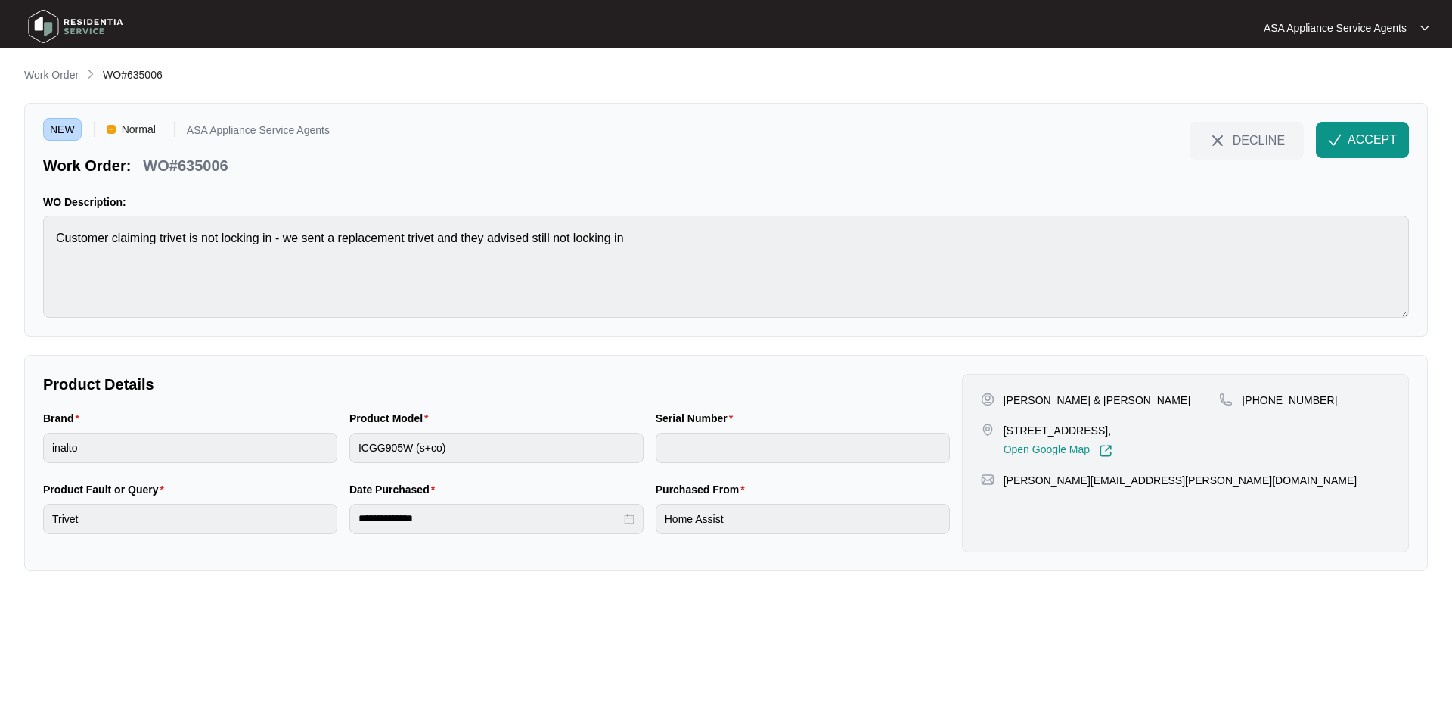
click at [343, 462] on div "Product Model ICGG905W (s+co)" at bounding box center [496, 445] width 306 height 71
click at [0, 448] on html "**********" at bounding box center [726, 357] width 1452 height 715
click at [1339, 140] on img "button" at bounding box center [1335, 140] width 14 height 14
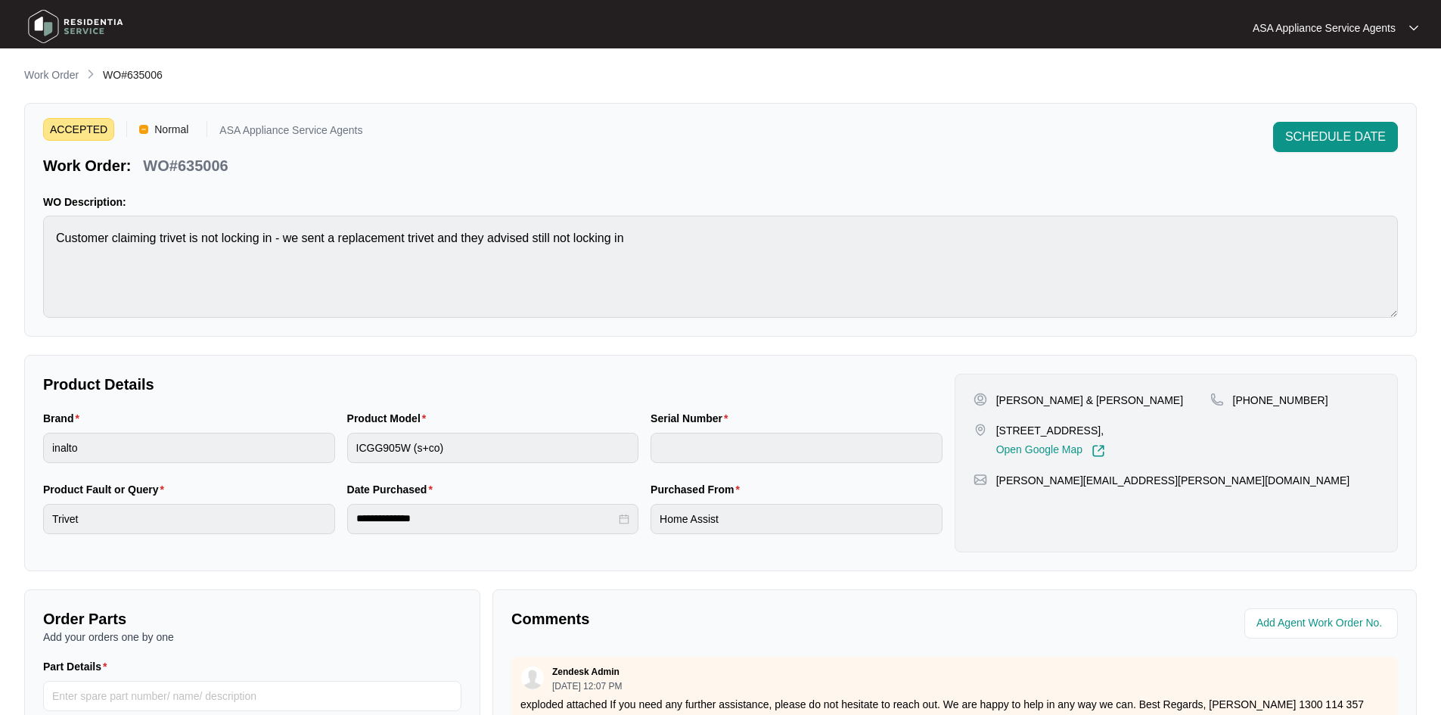
click at [1298, 80] on div "Work Order WO#635006" at bounding box center [720, 76] width 1392 height 18
drag, startPoint x: 241, startPoint y: 162, endPoint x: 145, endPoint y: 163, distance: 96.1
click at [145, 163] on div "Work Order: WO#635006" at bounding box center [202, 163] width 319 height 26
click at [45, 64] on main "**********" at bounding box center [720, 501] width 1441 height 1003
click at [51, 71] on p "Work Order" at bounding box center [51, 74] width 54 height 15
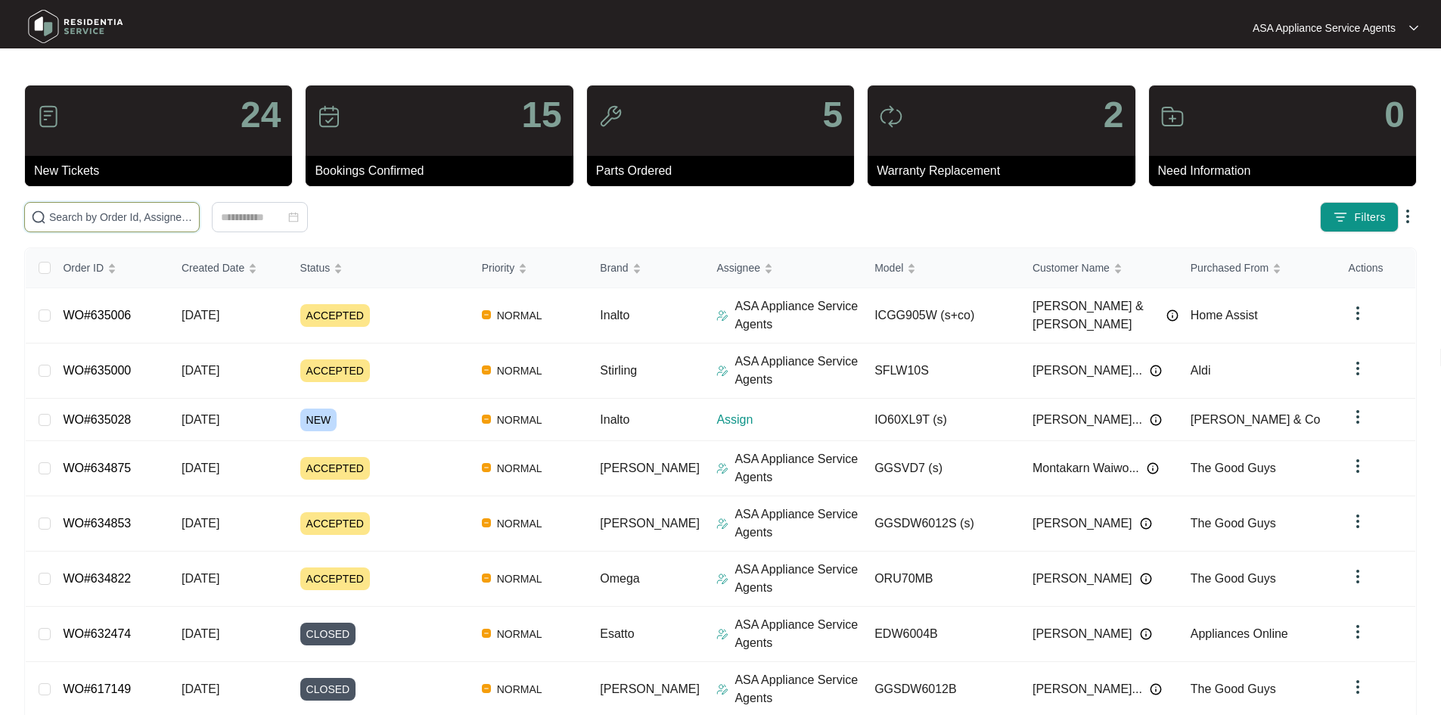
click at [114, 225] on input "text" at bounding box center [121, 217] width 144 height 17
paste input "635028"
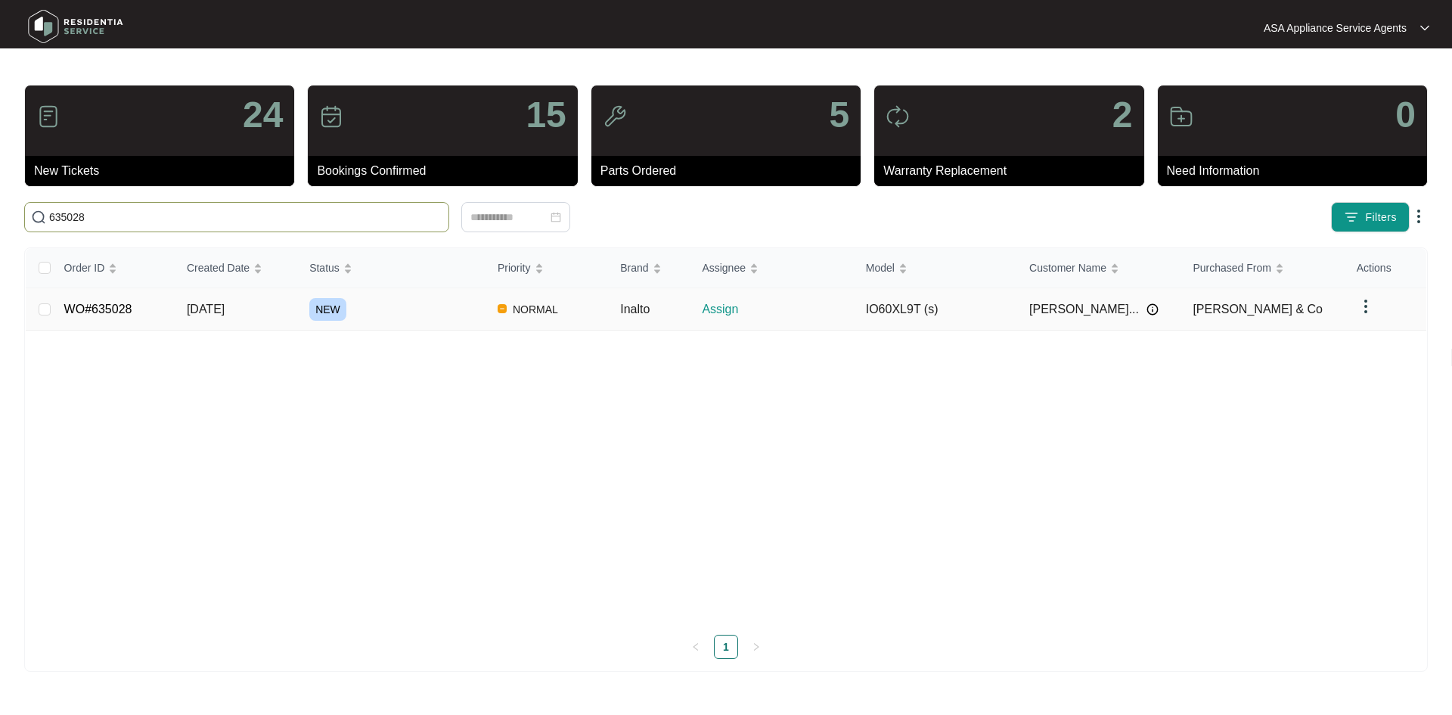
type input "635028"
click at [262, 326] on td "[DATE]" at bounding box center [236, 309] width 123 height 42
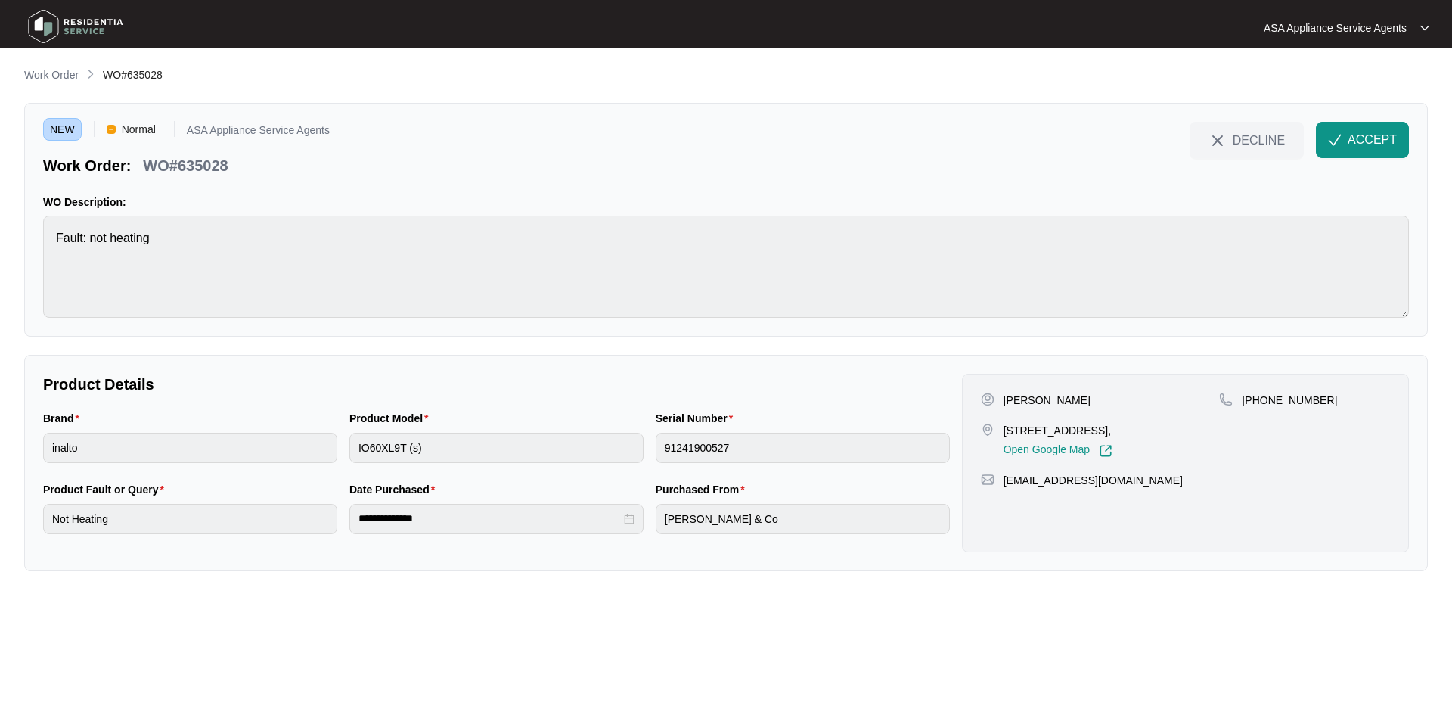
click at [1063, 400] on p "[PERSON_NAME]" at bounding box center [1047, 400] width 87 height 15
click at [1022, 403] on p "[PERSON_NAME]" at bounding box center [1047, 400] width 87 height 15
drag, startPoint x: 1002, startPoint y: 431, endPoint x: 1098, endPoint y: 430, distance: 96.1
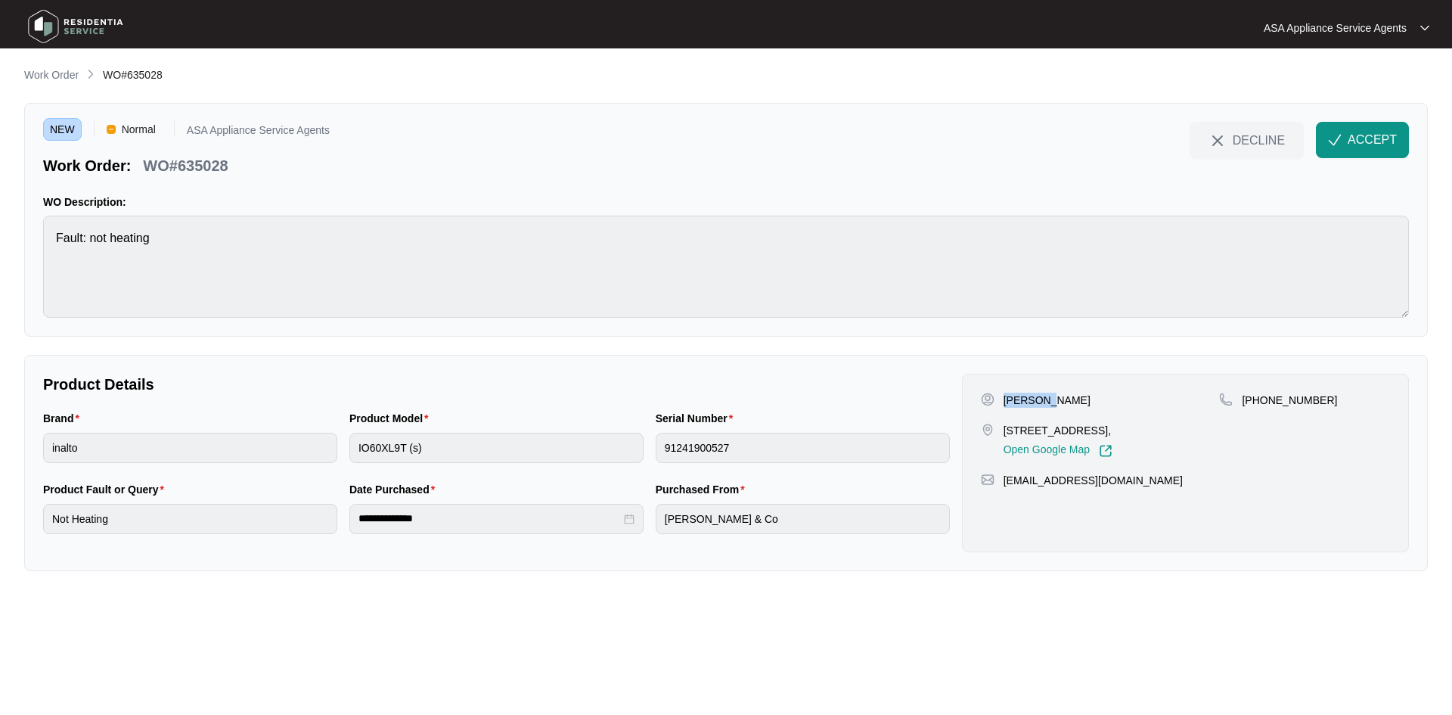
click at [1098, 430] on div "[STREET_ADDRESS], Open Google Map" at bounding box center [1100, 440] width 239 height 35
drag, startPoint x: 1257, startPoint y: 399, endPoint x: 1327, endPoint y: 408, distance: 70.1
click at [1327, 408] on div "[PHONE_NUMBER]" at bounding box center [1304, 425] width 171 height 65
drag, startPoint x: 1321, startPoint y: 399, endPoint x: 1308, endPoint y: 399, distance: 13.6
click at [1320, 399] on div "[PHONE_NUMBER]" at bounding box center [1304, 400] width 171 height 15
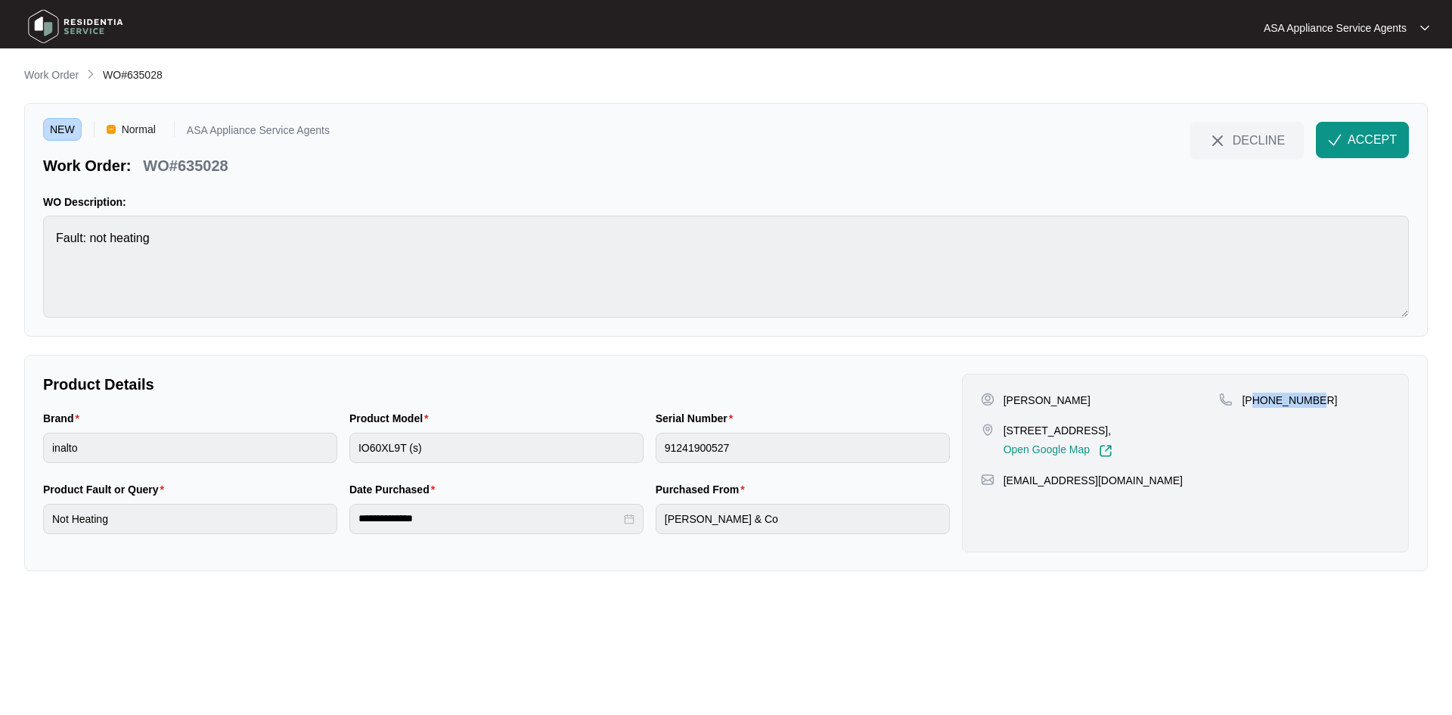
click at [1262, 402] on p "[PHONE_NUMBER]" at bounding box center [1289, 400] width 95 height 15
drag, startPoint x: 1258, startPoint y: 399, endPoint x: 1311, endPoint y: 409, distance: 54.0
click at [1311, 409] on div "[PHONE_NUMBER]" at bounding box center [1304, 425] width 171 height 65
drag, startPoint x: 1165, startPoint y: 483, endPoint x: 1005, endPoint y: 479, distance: 159.6
click at [1005, 479] on div "[EMAIL_ADDRESS][DOMAIN_NAME]" at bounding box center [1185, 480] width 409 height 15
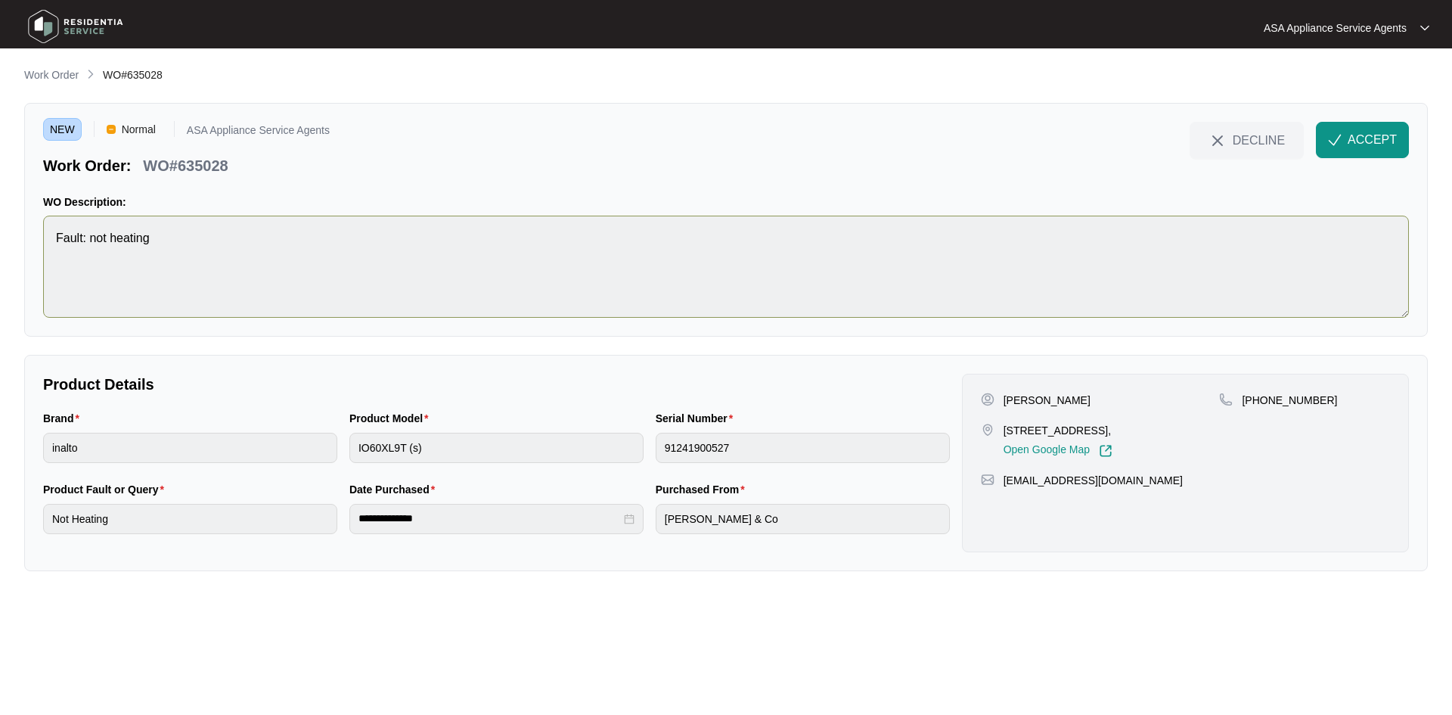
click at [39, 236] on div "NEW Normal ASA Appliance Service Agents Work Order: WO#635028 DECLINE ACCEPT WO…" at bounding box center [726, 220] width 1404 height 234
drag, startPoint x: 241, startPoint y: 165, endPoint x: 147, endPoint y: 160, distance: 93.9
click at [147, 160] on div "Work Order: WO#635028" at bounding box center [186, 163] width 287 height 26
click at [293, 445] on div "Brand inalto Product Model IO60XL9T (s) Serial Number 91241900527" at bounding box center [496, 445] width 919 height 71
click at [585, 466] on div "Brand inalto Product Model IO60XL9T (s) Serial Number 91241900527" at bounding box center [496, 445] width 919 height 71
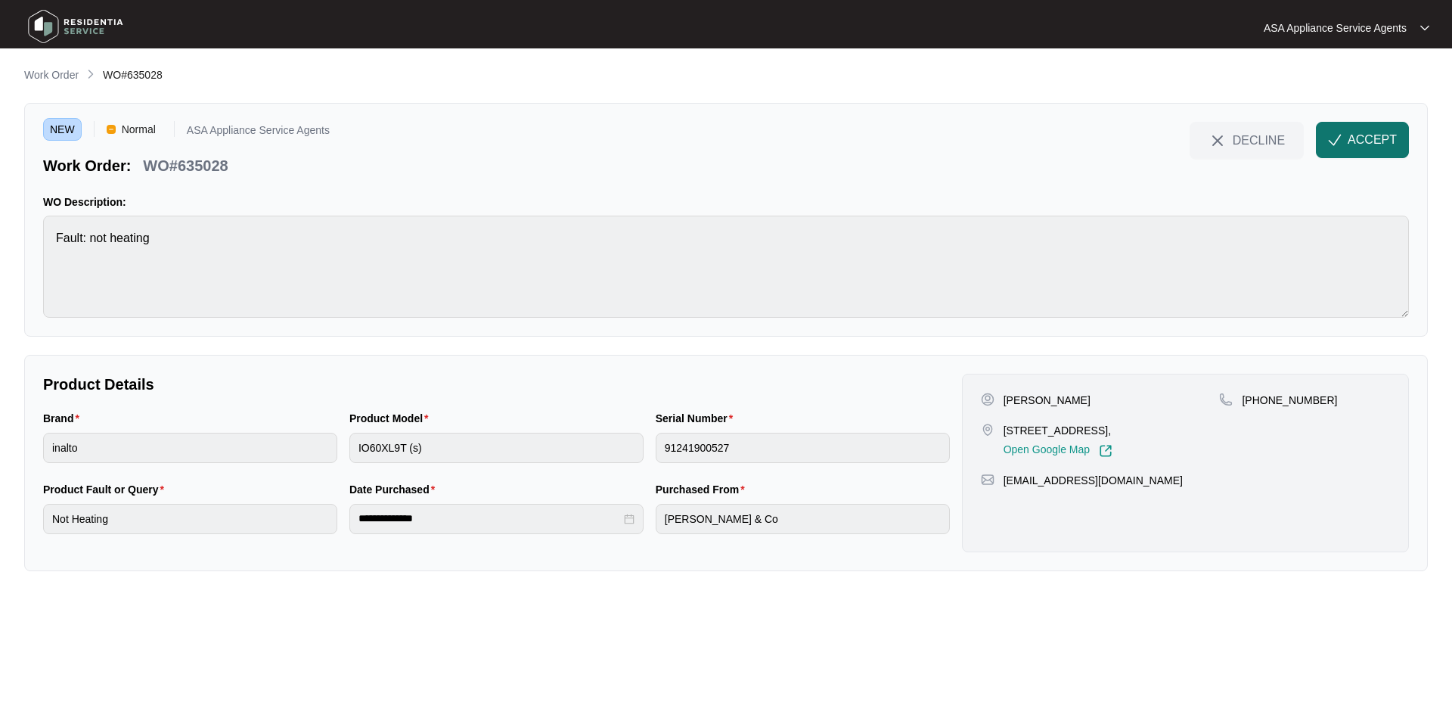
click at [1355, 144] on span "ACCEPT" at bounding box center [1372, 140] width 49 height 18
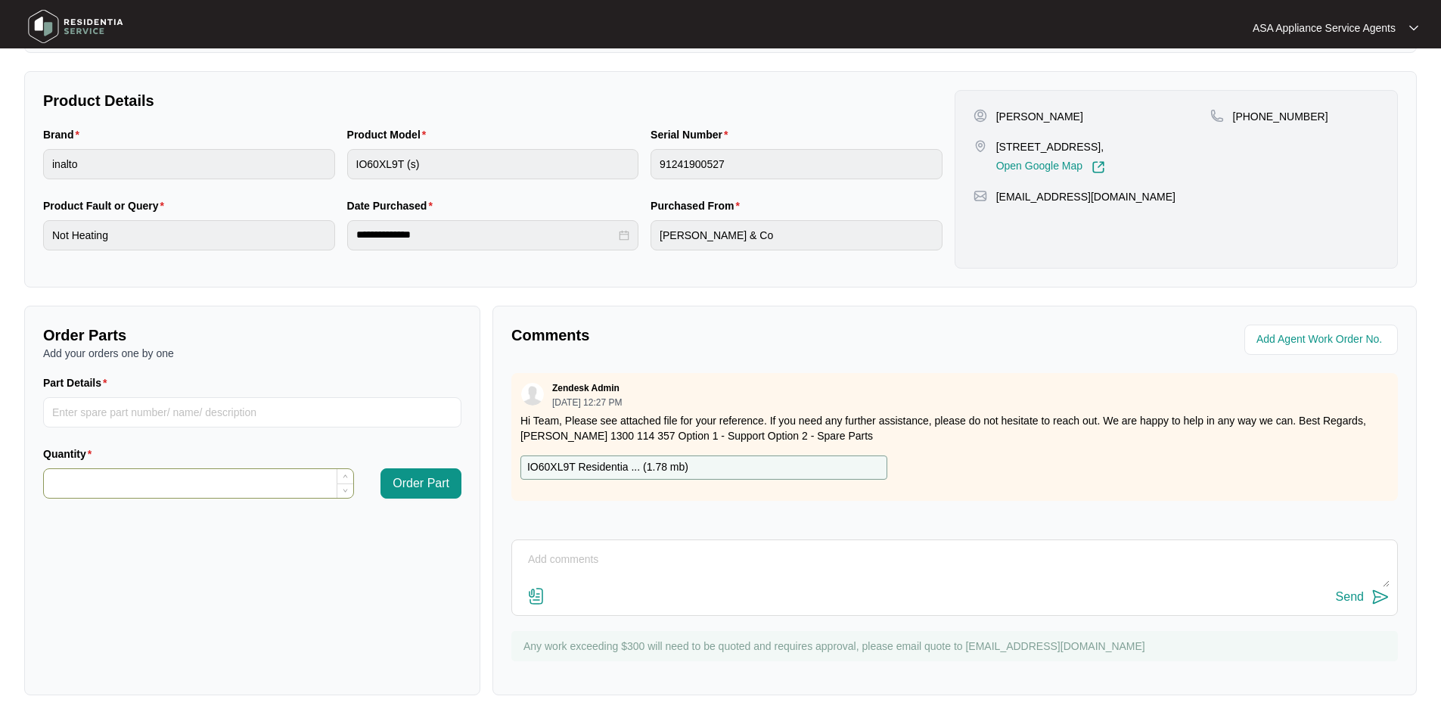
scroll to position [289, 0]
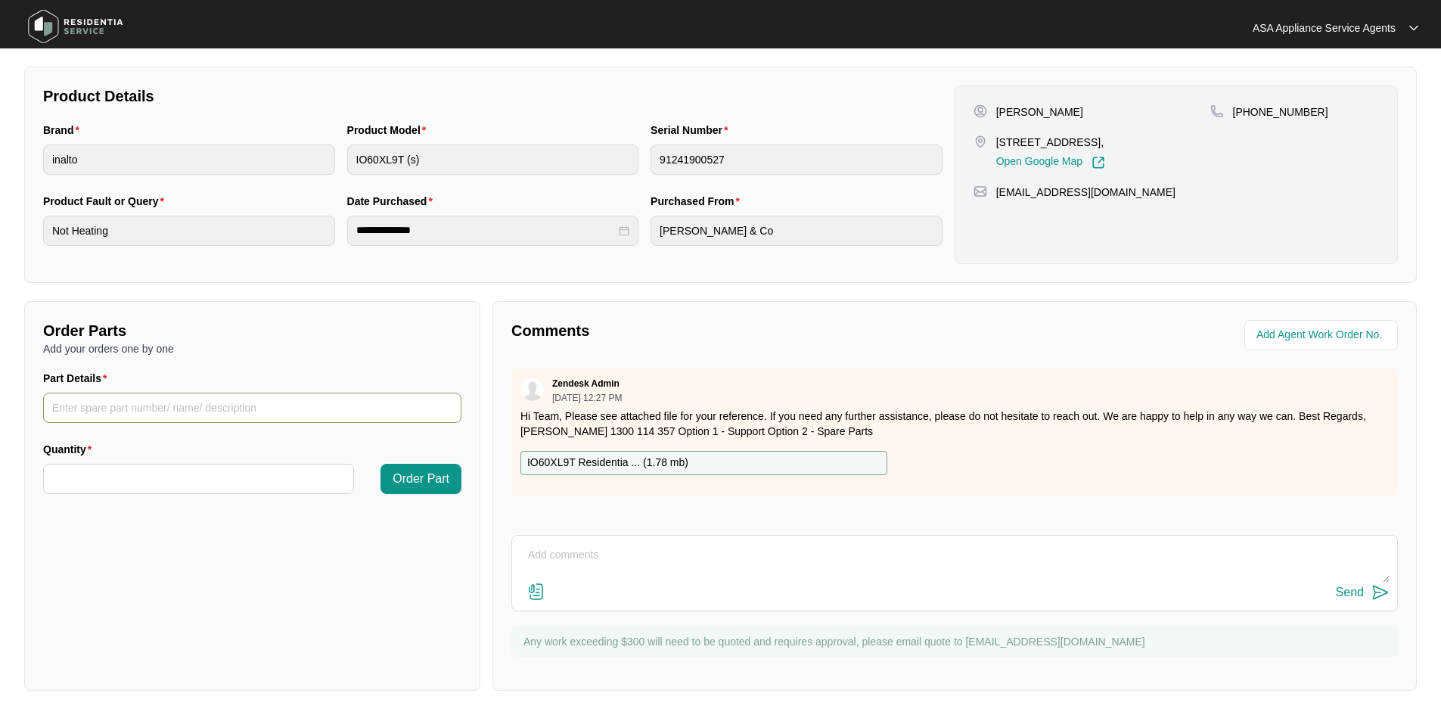
click at [163, 408] on input "Part Details" at bounding box center [252, 408] width 418 height 30
paste input "SP11585"
type input "SP11585 - Heating element convection"
click at [228, 465] on input "Quantity" at bounding box center [198, 478] width 309 height 29
type input "*"
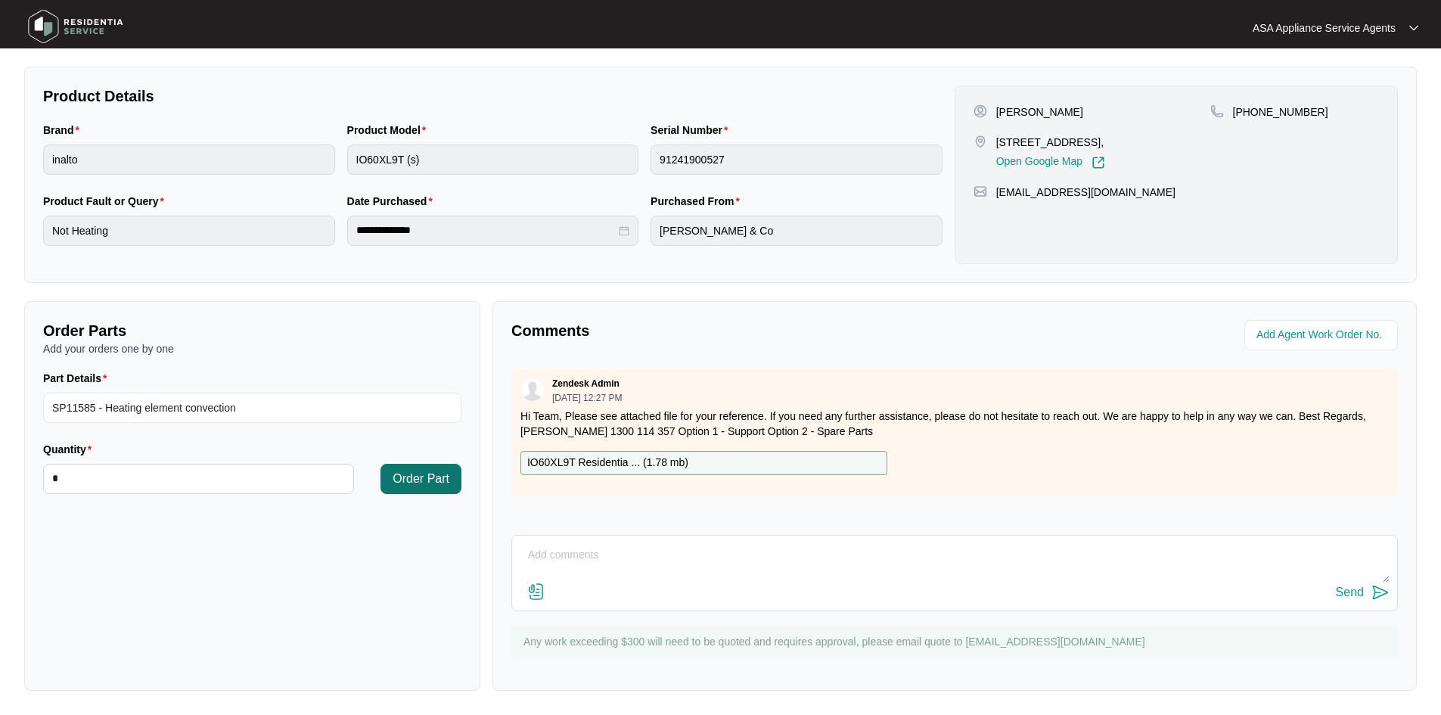
click at [417, 479] on span "Order Part" at bounding box center [421, 479] width 57 height 18
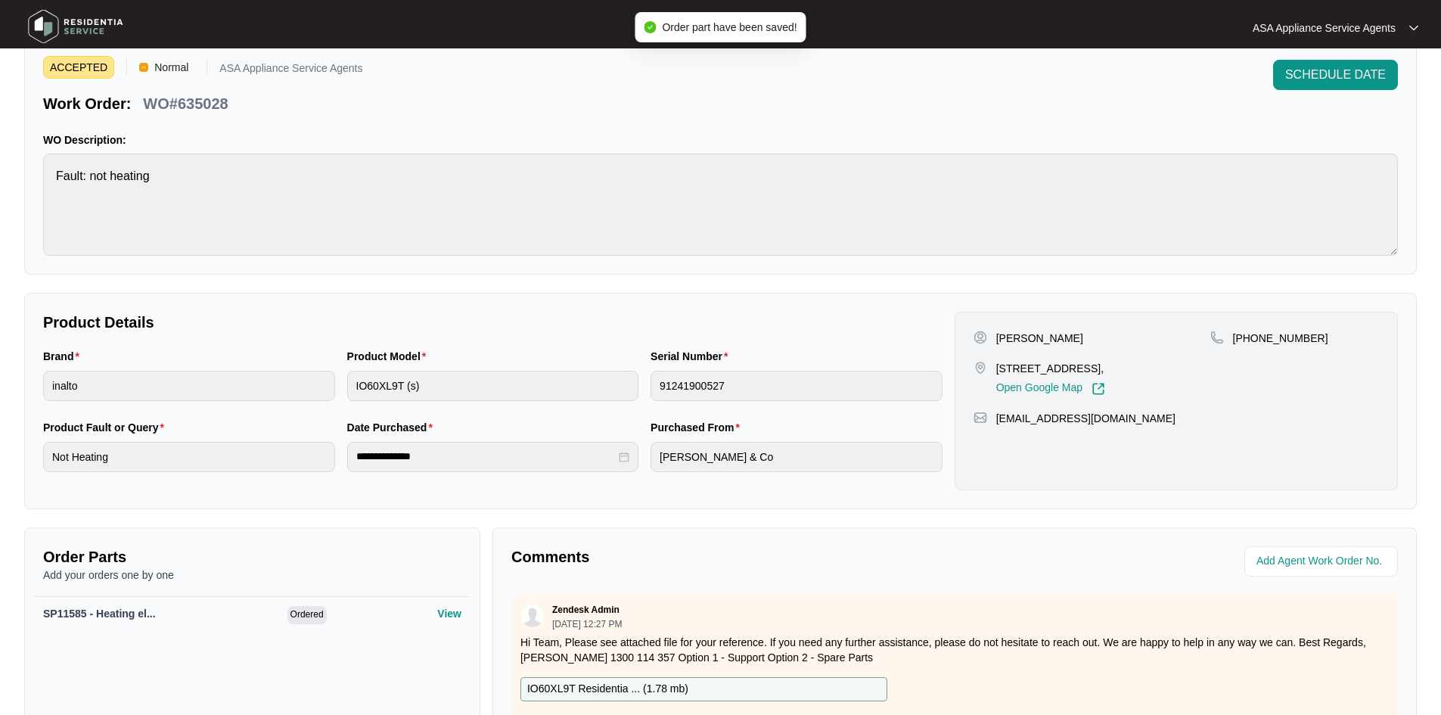
scroll to position [0, 0]
